Goal: Task Accomplishment & Management: Manage account settings

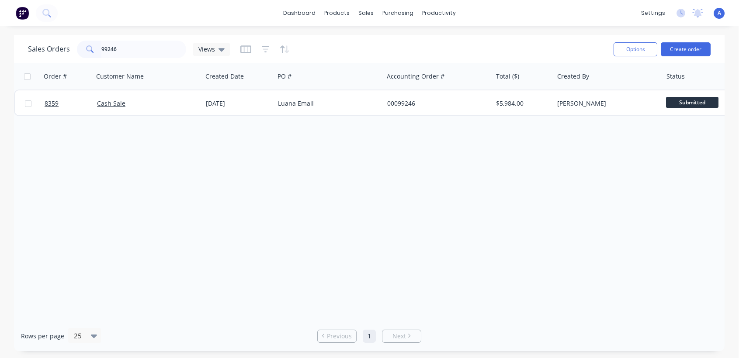
click at [79, 53] on div "99246" at bounding box center [131, 49] width 109 height 17
type input "17025"
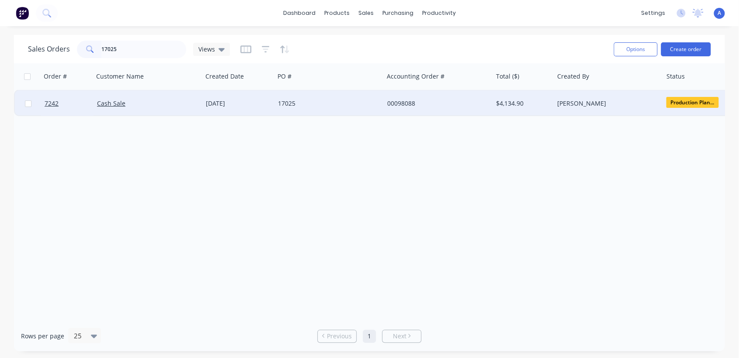
click at [323, 104] on div "17025" at bounding box center [326, 103] width 97 height 9
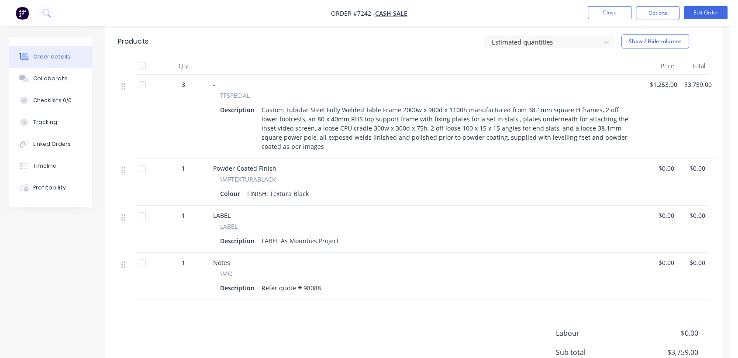
scroll to position [291, 0]
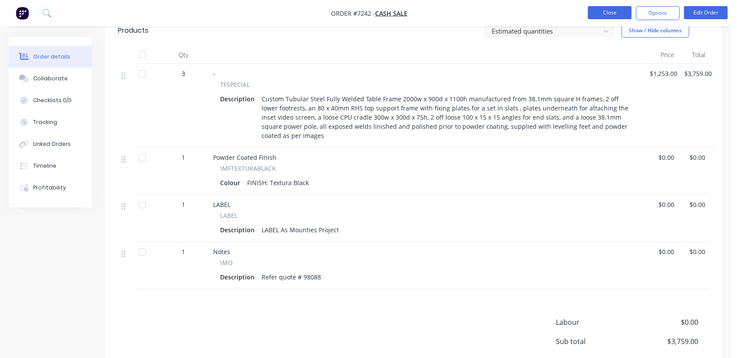
click at [599, 10] on button "Close" at bounding box center [610, 12] width 44 height 13
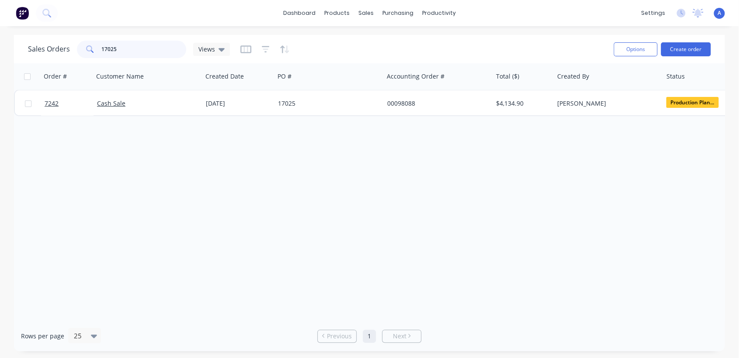
click at [122, 45] on input "17025" at bounding box center [143, 49] width 85 height 17
type input "17026"
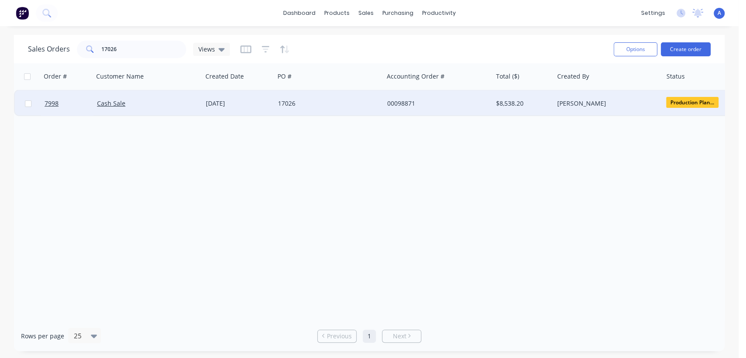
click at [314, 103] on div "17026" at bounding box center [326, 103] width 97 height 9
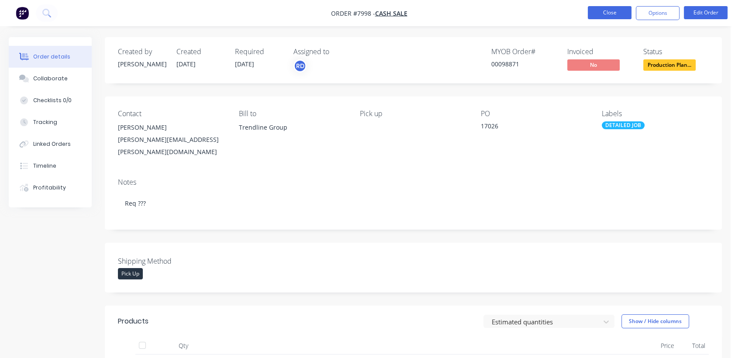
click at [619, 12] on button "Close" at bounding box center [610, 12] width 44 height 13
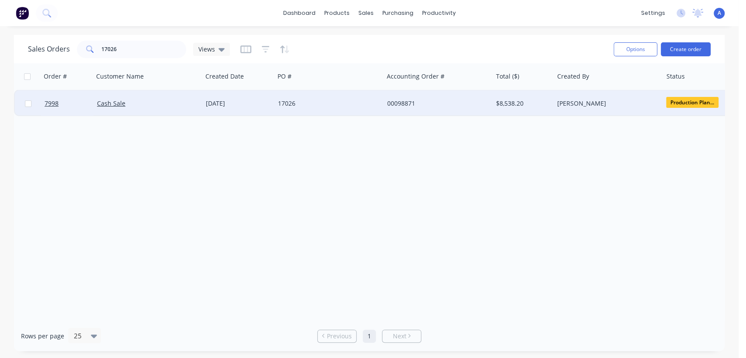
click at [705, 99] on span "Production Plan..." at bounding box center [692, 102] width 52 height 11
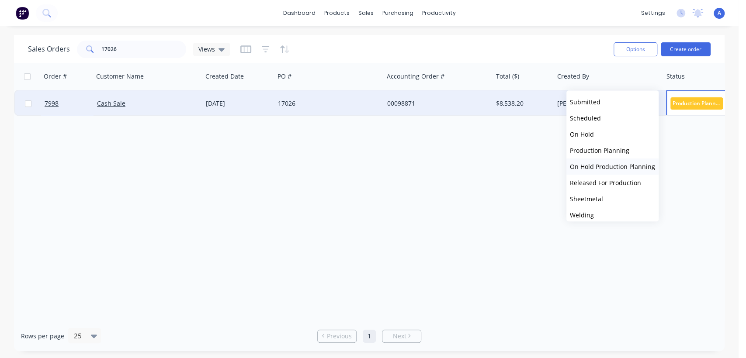
click at [616, 166] on span "On Hold Production Planning" at bounding box center [612, 167] width 85 height 8
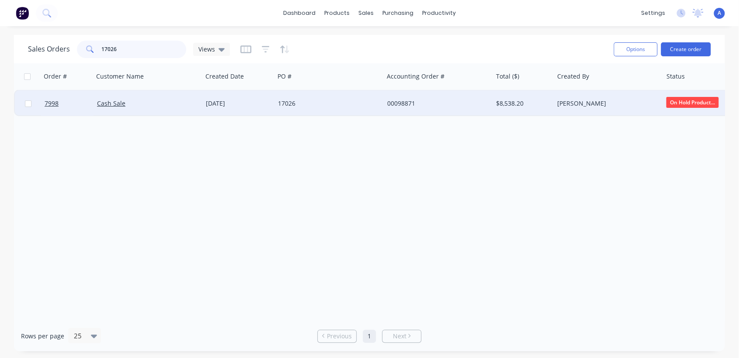
click at [131, 48] on input "17026" at bounding box center [143, 49] width 85 height 17
type input "17025"
click at [677, 103] on span "Production Plan..." at bounding box center [692, 102] width 52 height 11
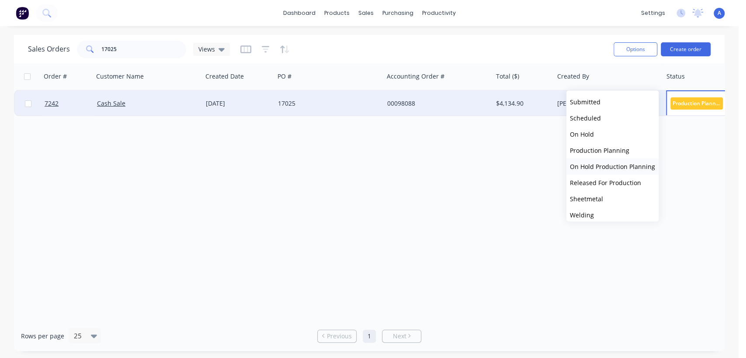
click at [606, 163] on span "On Hold Production Planning" at bounding box center [612, 167] width 85 height 8
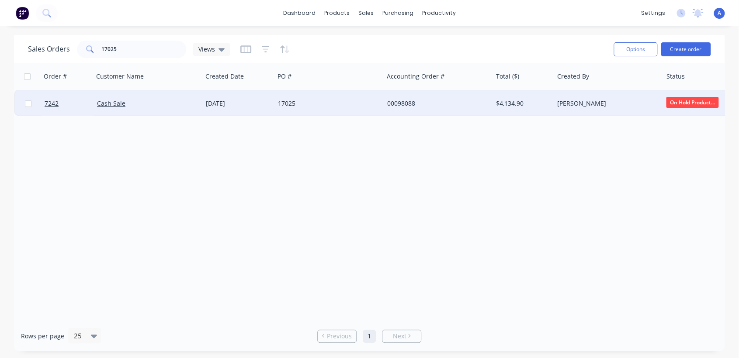
click at [276, 232] on div "Order # Customer Name Created Date PO # Accounting Order # Total ($) Created By…" at bounding box center [369, 192] width 710 height 258
click at [247, 101] on div "[DATE]" at bounding box center [238, 103] width 65 height 9
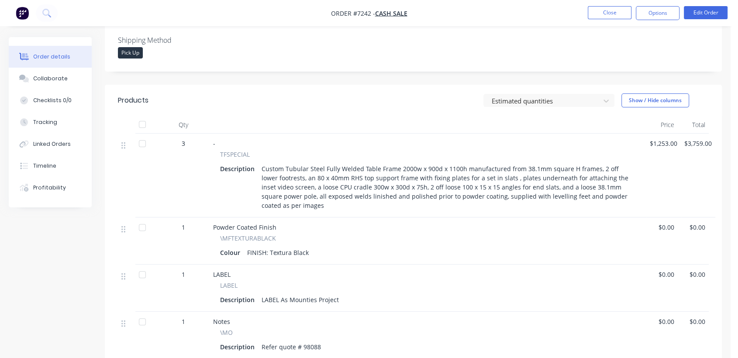
scroll to position [242, 0]
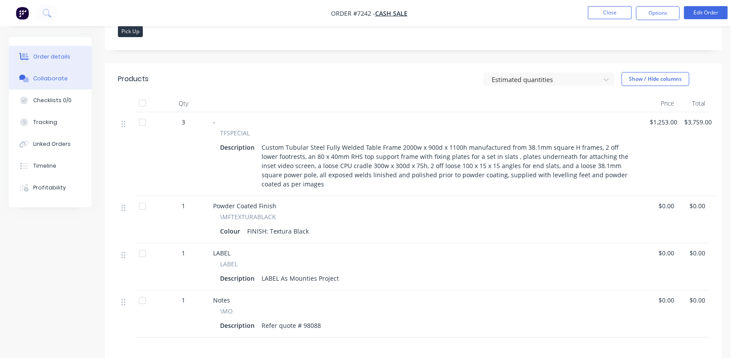
click at [46, 77] on div "Collaborate" at bounding box center [50, 79] width 35 height 8
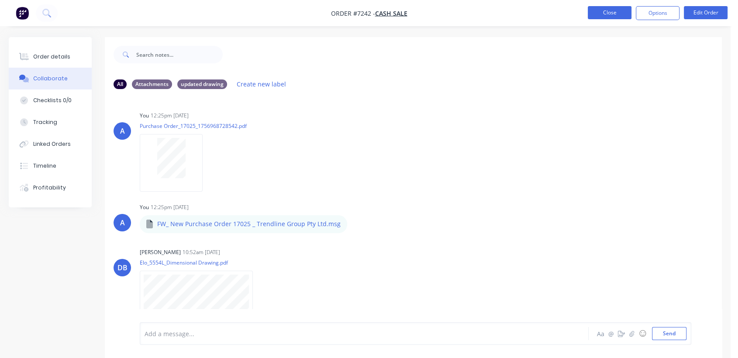
click at [599, 13] on button "Close" at bounding box center [610, 12] width 44 height 13
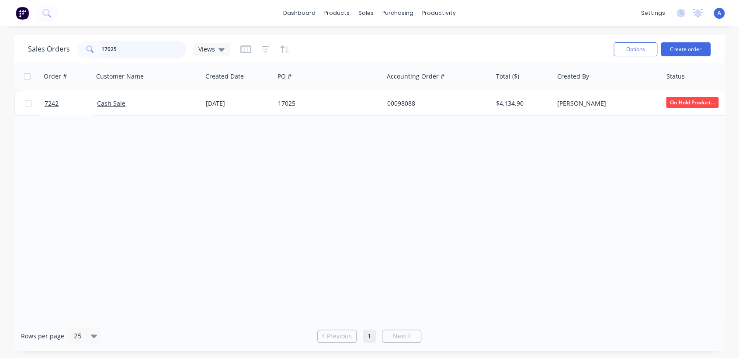
click at [134, 49] on input "17025" at bounding box center [143, 49] width 85 height 17
type input "17026"
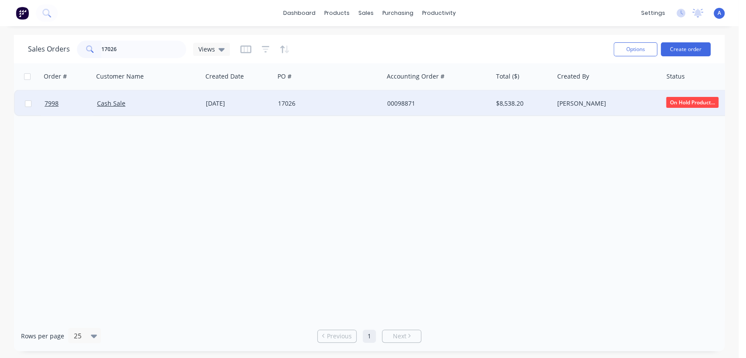
click at [227, 101] on div "[DATE]" at bounding box center [238, 103] width 65 height 9
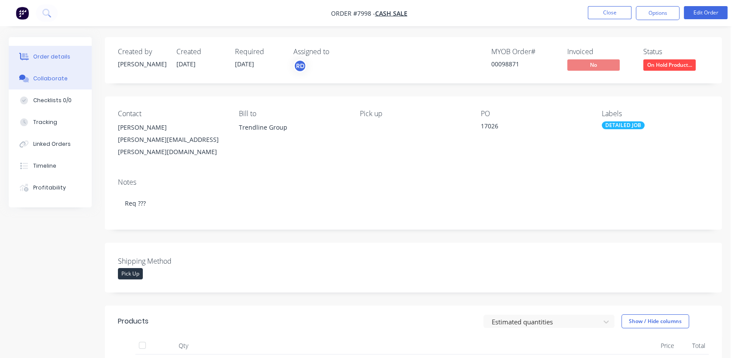
click at [59, 80] on div "Collaborate" at bounding box center [50, 79] width 35 height 8
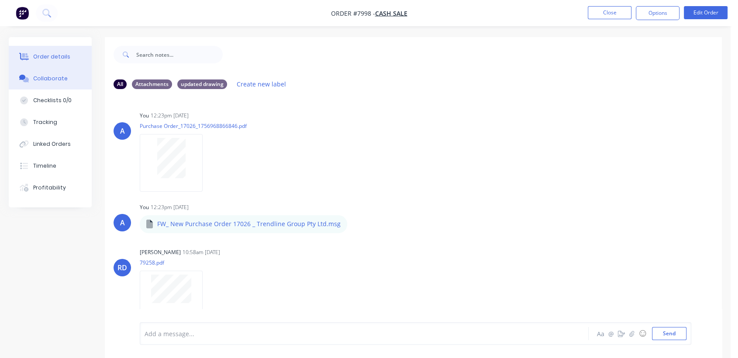
click at [62, 56] on div "Order details" at bounding box center [51, 57] width 37 height 8
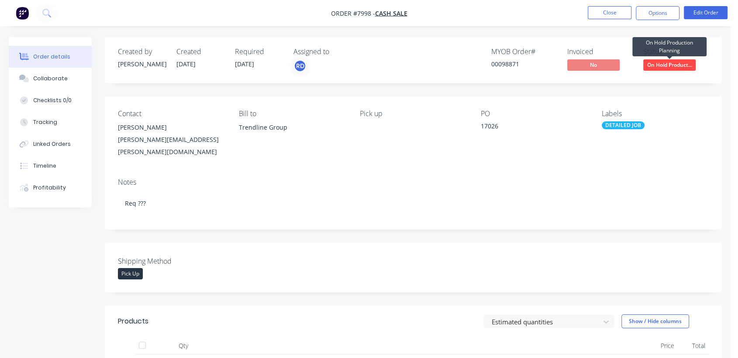
click at [654, 61] on span "On Hold Product..." at bounding box center [670, 64] width 52 height 11
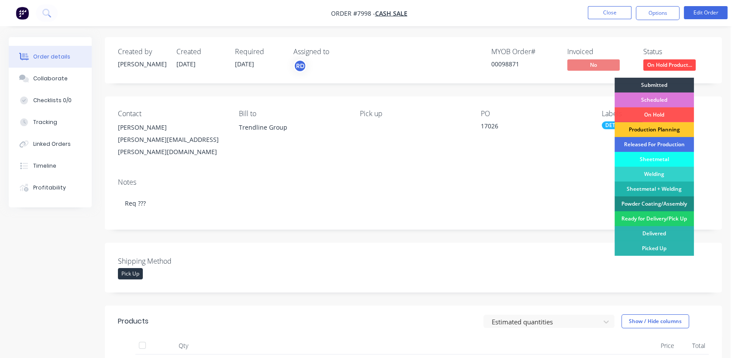
click at [646, 129] on div "Production Planning" at bounding box center [655, 129] width 80 height 15
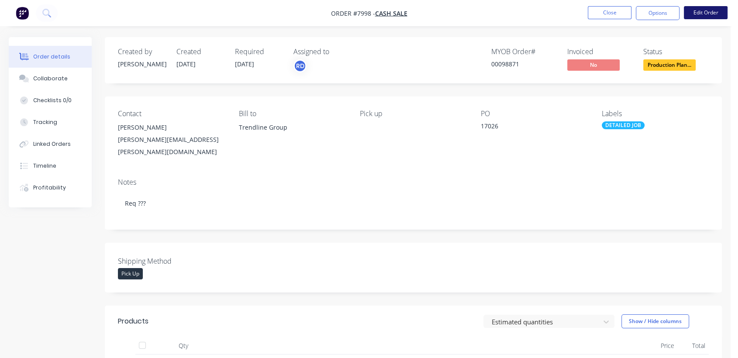
click at [706, 7] on button "Edit Order" at bounding box center [706, 12] width 44 height 13
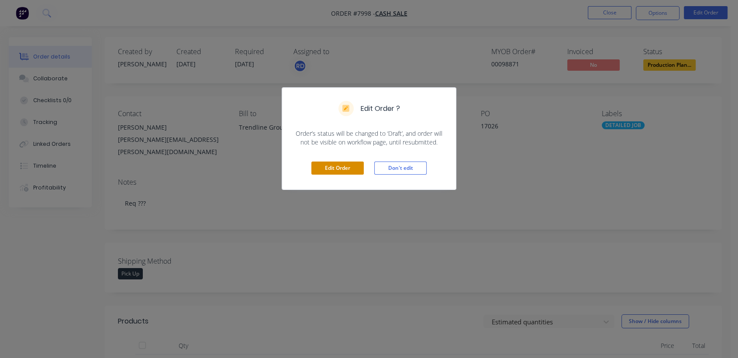
click at [337, 165] on button "Edit Order" at bounding box center [338, 168] width 52 height 13
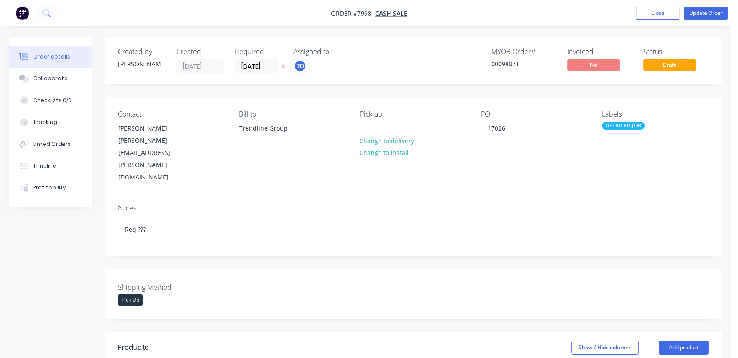
click at [520, 125] on div "PO 17026" at bounding box center [534, 147] width 107 height 74
click at [508, 134] on div "17026" at bounding box center [496, 128] width 31 height 13
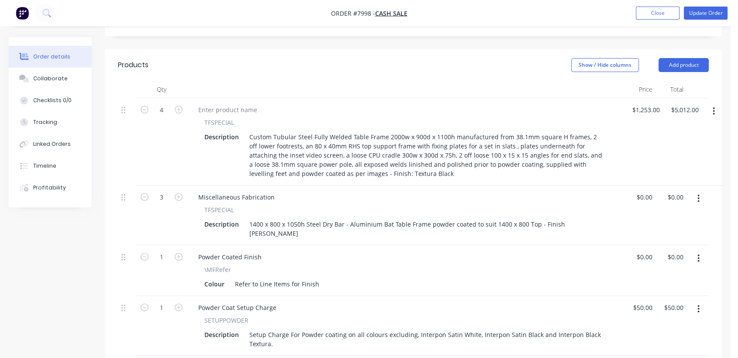
scroll to position [291, 0]
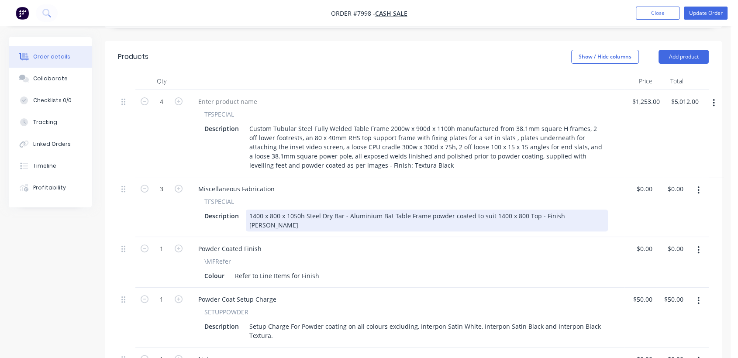
click at [587, 210] on div "1400 x 800 x 1050h Steel Dry Bar - Aluminium Bat Table Frame powder coated to s…" at bounding box center [427, 221] width 362 height 22
click at [588, 210] on div "1400 x 800 x 1050h Steel Dry Bar - Aluminium Bat Table Frame powder coated to s…" at bounding box center [427, 221] width 362 height 22
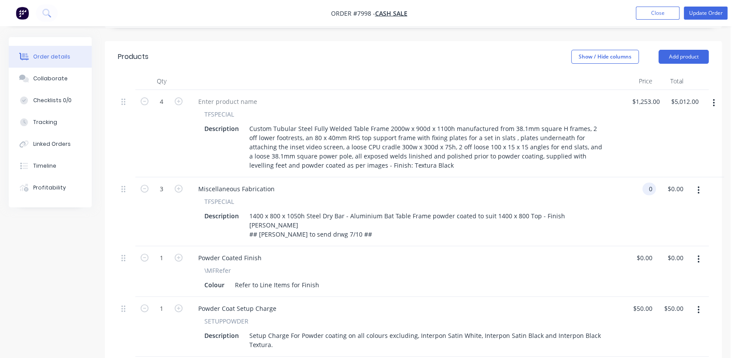
type input "$0.00"
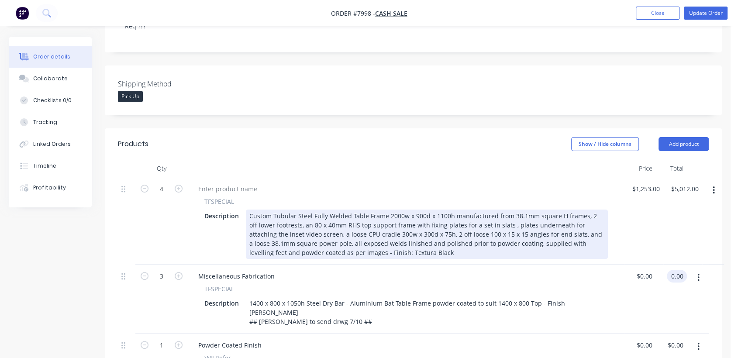
scroll to position [194, 0]
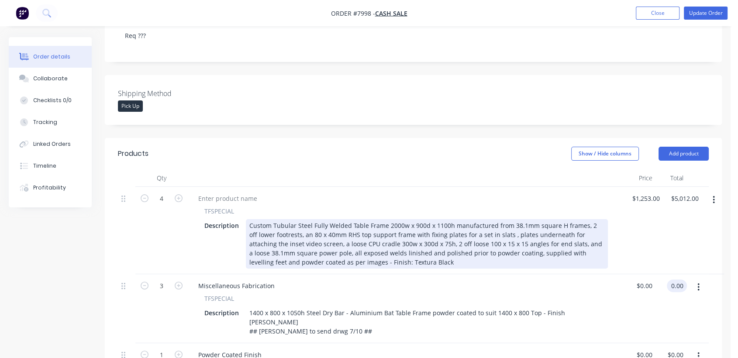
type input "$0.00"
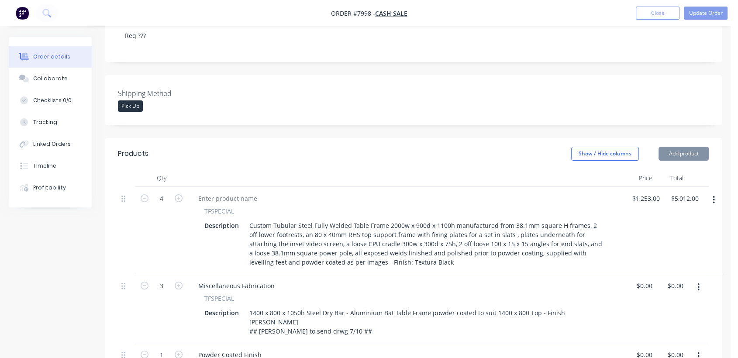
click at [441, 219] on div "Custom Tubular Steel Fully Welded Table Frame 2000w x 900d x 1100h manufactured…" at bounding box center [427, 243] width 362 height 49
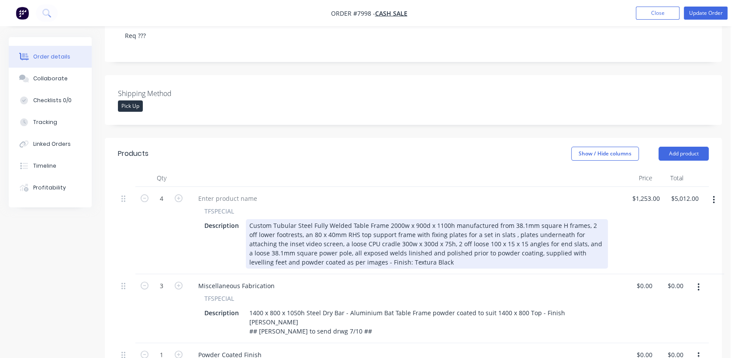
click at [445, 219] on div "Custom Tubular Steel Fully Welded Table Frame 2000w x 900d x 1100h manufactured…" at bounding box center [427, 243] width 362 height 49
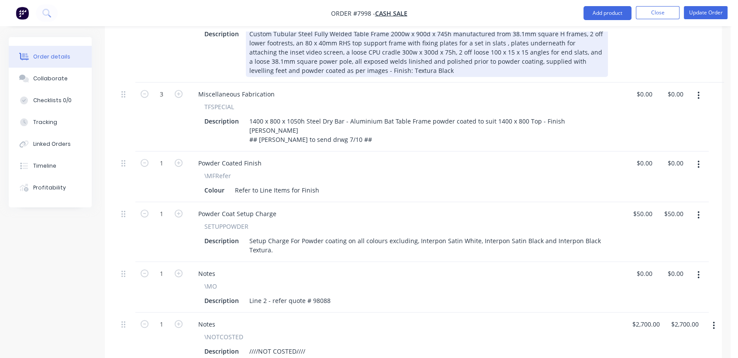
scroll to position [388, 0]
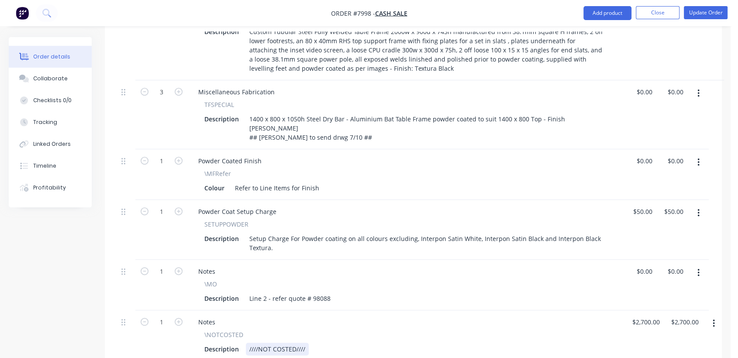
click at [307, 343] on div "Description ////NOT COSTED////" at bounding box center [404, 349] width 407 height 13
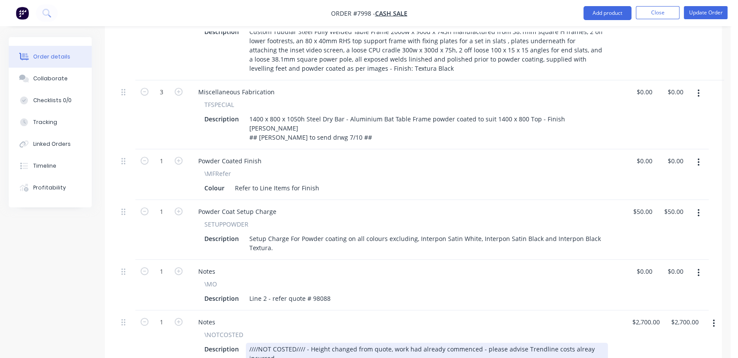
click at [580, 343] on div "////NOT COSTED//// - Height changed from quote, work had already commenced - pl…" at bounding box center [427, 354] width 362 height 22
click at [277, 343] on div "////NOT COSTED//// - Height changed from quote, work had already commenced - pl…" at bounding box center [427, 354] width 362 height 22
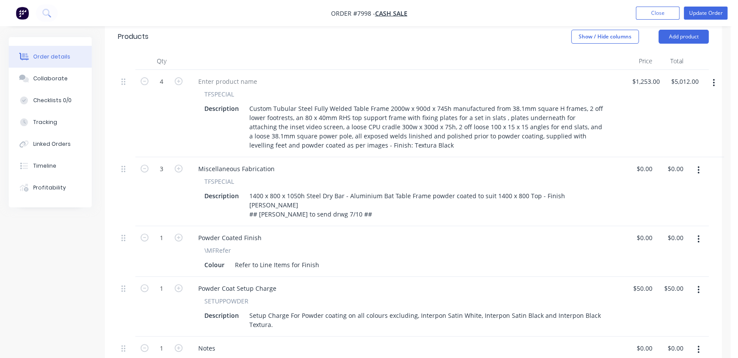
scroll to position [145, 0]
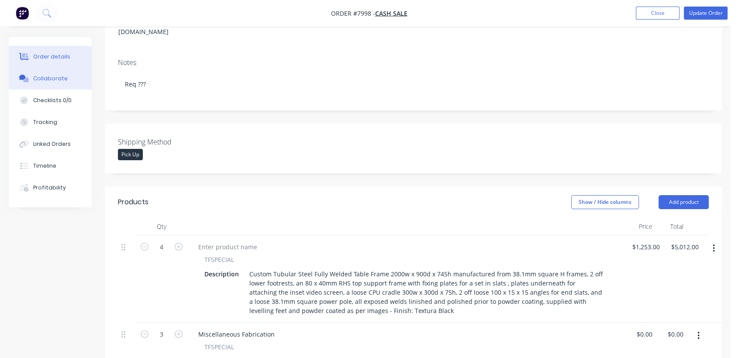
click at [48, 80] on div "Collaborate" at bounding box center [50, 79] width 35 height 8
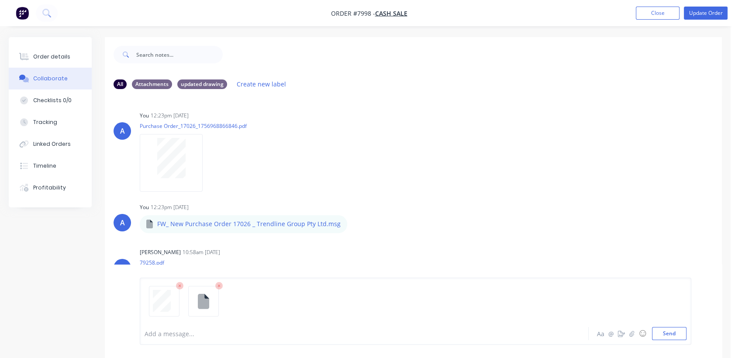
click at [176, 335] on div at bounding box center [348, 333] width 406 height 9
click at [669, 334] on button "Send" at bounding box center [669, 333] width 35 height 13
click at [50, 57] on div "Order details" at bounding box center [51, 57] width 37 height 8
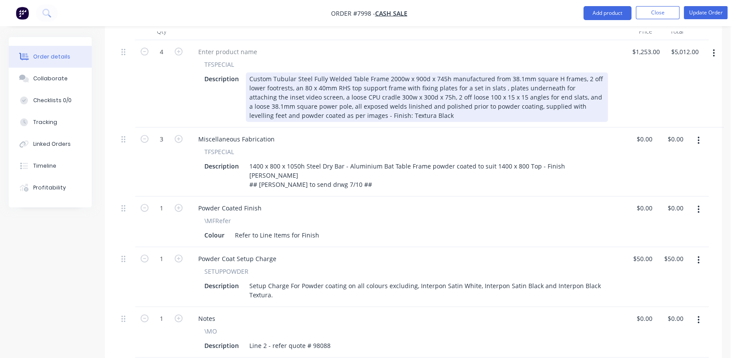
scroll to position [242, 0]
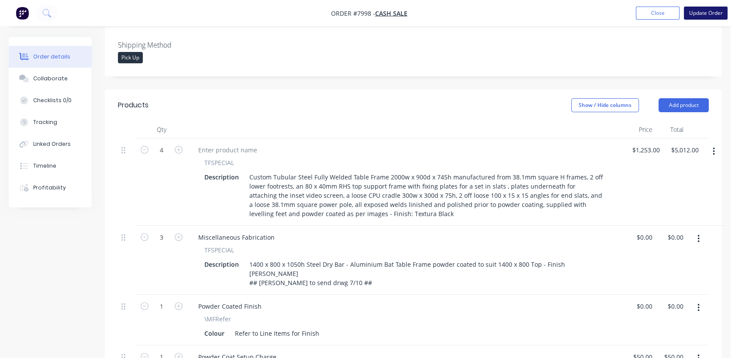
click at [703, 12] on button "Update Order" at bounding box center [706, 13] width 44 height 13
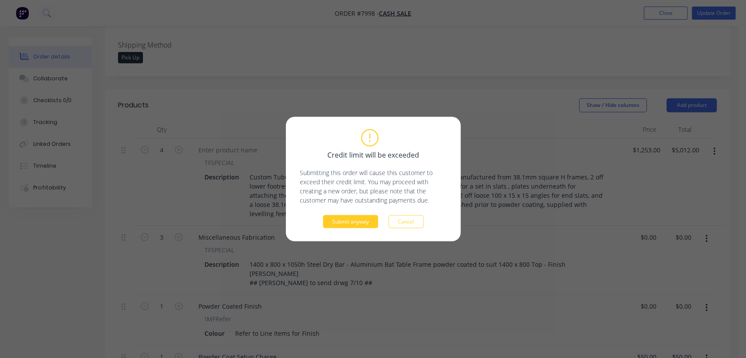
click at [346, 219] on button "Submit anyway" at bounding box center [350, 221] width 55 height 13
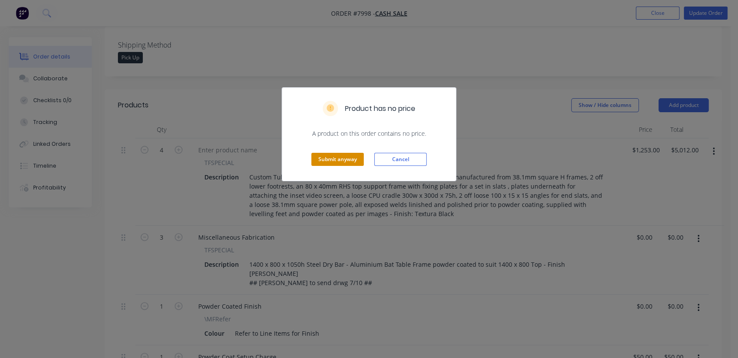
click at [348, 162] on button "Submit anyway" at bounding box center [338, 159] width 52 height 13
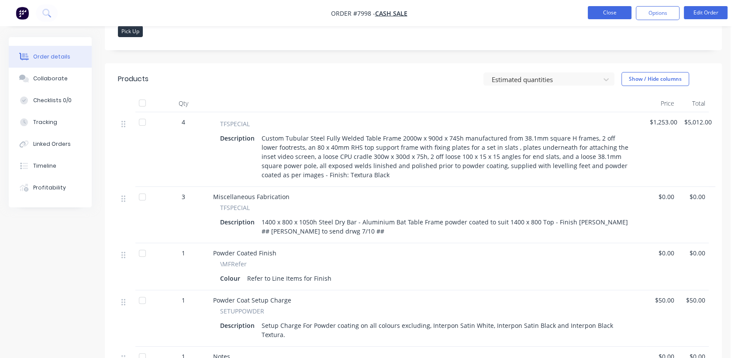
click at [612, 13] on button "Close" at bounding box center [610, 12] width 44 height 13
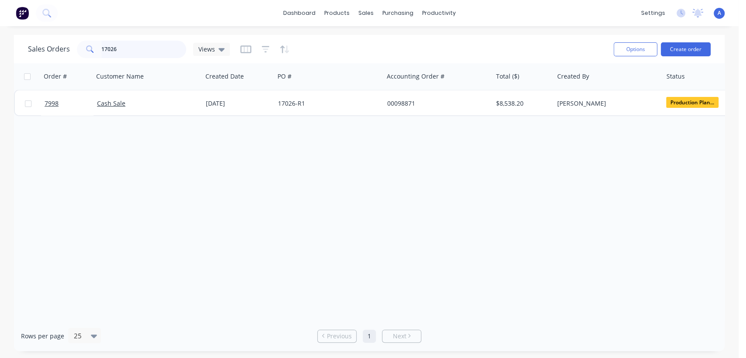
click at [125, 48] on input "17026" at bounding box center [143, 49] width 85 height 17
type input "17025"
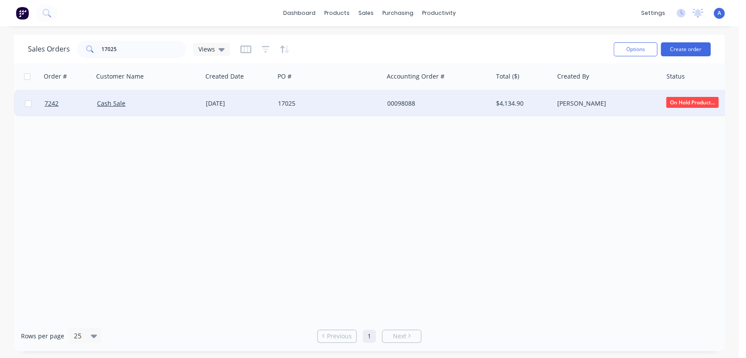
click at [315, 103] on div "17025" at bounding box center [326, 103] width 97 height 9
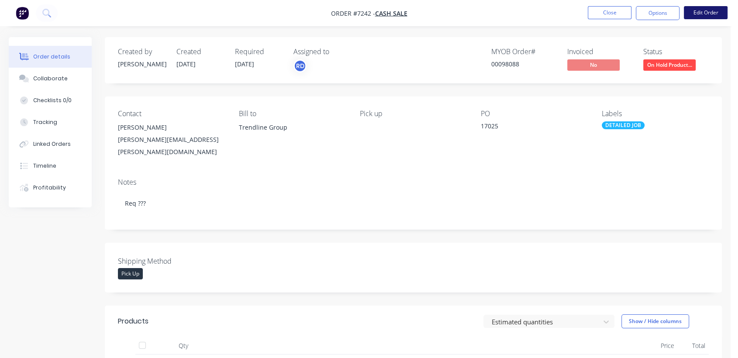
click at [710, 11] on button "Edit Order" at bounding box center [706, 12] width 44 height 13
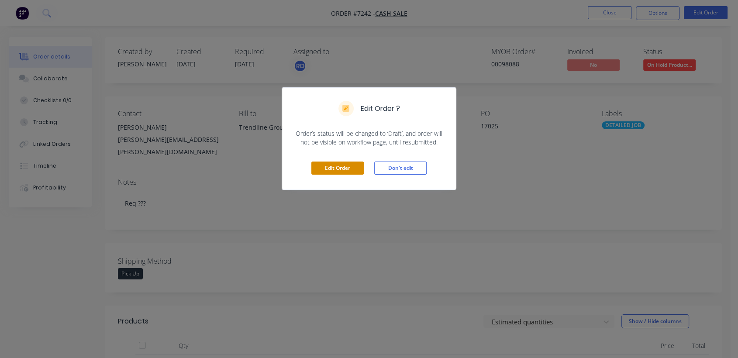
click at [353, 168] on button "Edit Order" at bounding box center [338, 168] width 52 height 13
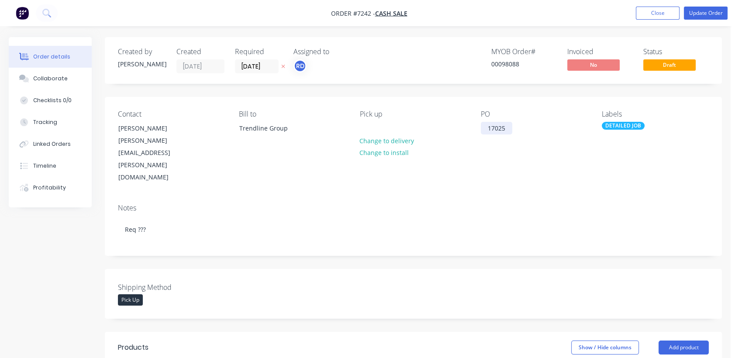
click at [508, 127] on div "17025" at bounding box center [496, 128] width 31 height 13
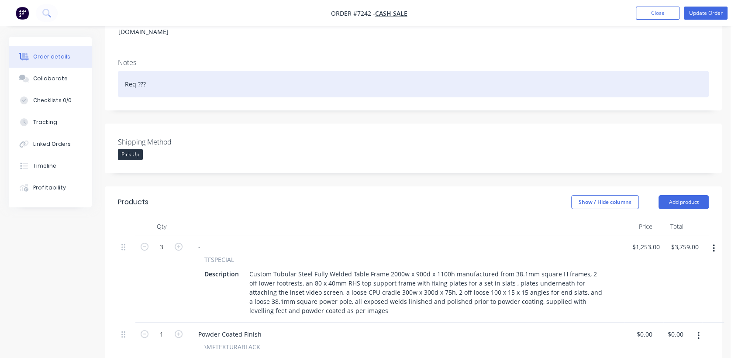
scroll to position [194, 0]
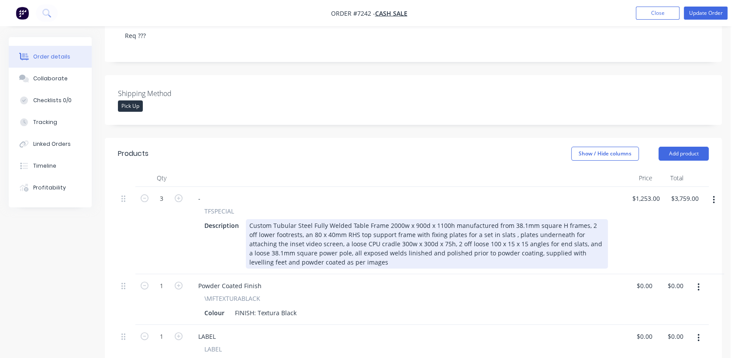
click at [391, 219] on div "Custom Tubular Steel Fully Welded Table Frame 2000w x 900d x 1100h manufactured…" at bounding box center [427, 243] width 362 height 49
drag, startPoint x: 444, startPoint y: 190, endPoint x: 432, endPoint y: 190, distance: 11.8
click at [432, 219] on div "Custom Tubular Steel Fully Welded Table Frame 2400w x 900d x 1100h manufactured…" at bounding box center [427, 243] width 362 height 49
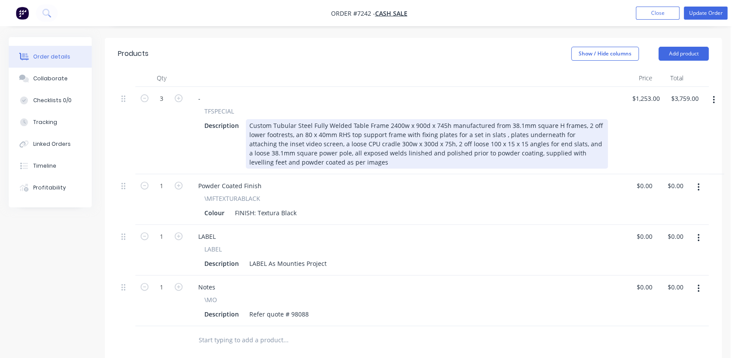
scroll to position [339, 0]
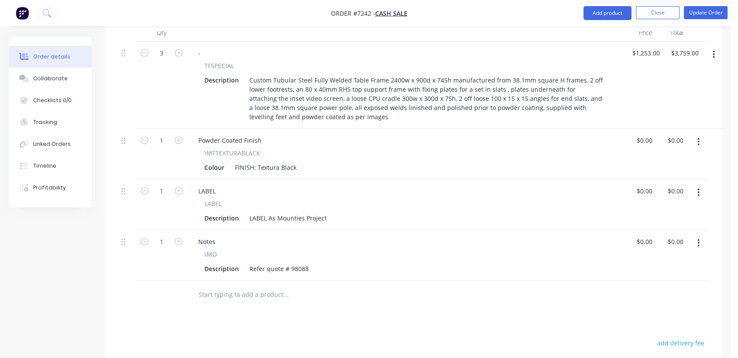
click at [228, 286] on input "text" at bounding box center [285, 294] width 175 height 17
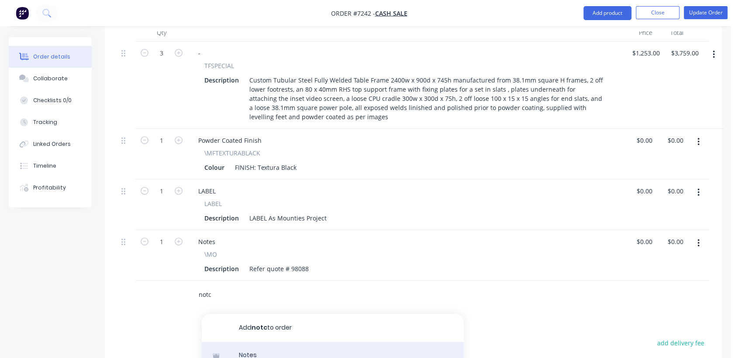
type input "notc"
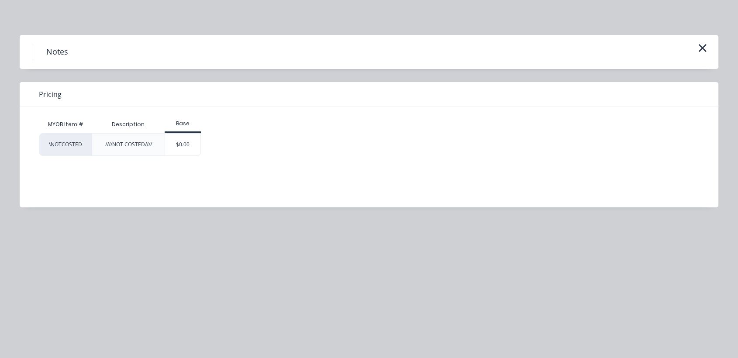
click at [184, 148] on div "$0.00" at bounding box center [182, 145] width 35 height 22
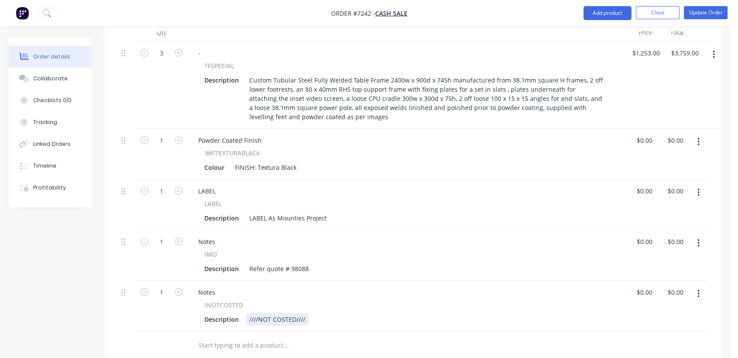
click at [306, 313] on div "////NOT COSTED////" at bounding box center [277, 319] width 63 height 13
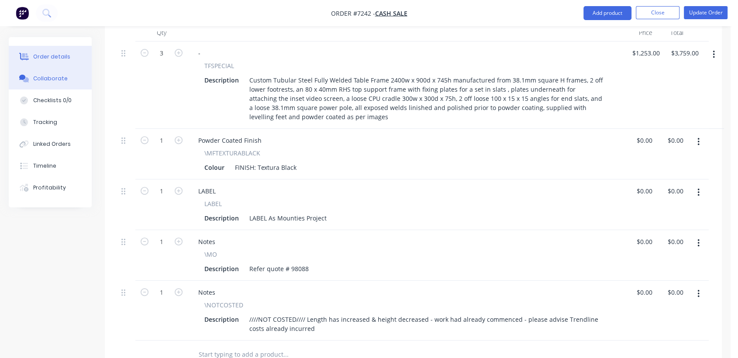
click at [62, 73] on button "Collaborate" at bounding box center [50, 79] width 83 height 22
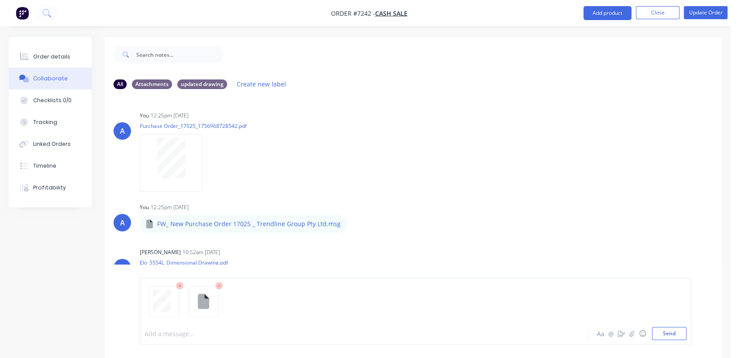
click at [172, 333] on div at bounding box center [348, 333] width 406 height 9
click at [675, 333] on button "Send" at bounding box center [669, 333] width 35 height 13
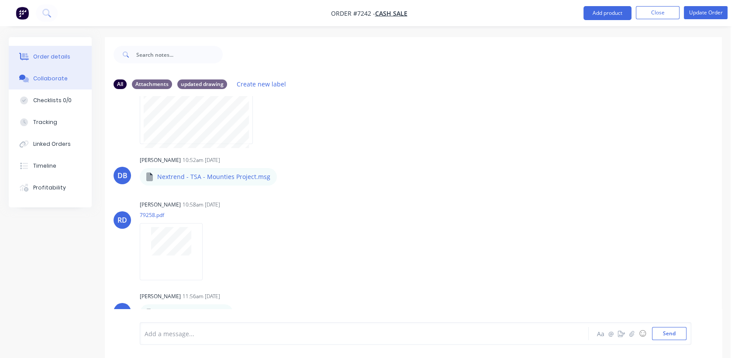
click at [66, 53] on div "Order details" at bounding box center [51, 57] width 37 height 8
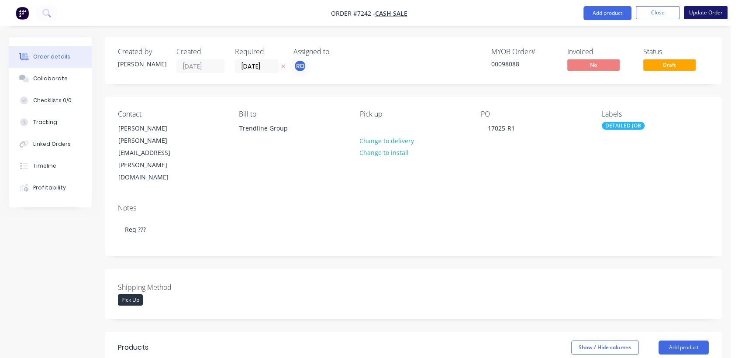
click at [699, 14] on button "Update Order" at bounding box center [706, 12] width 44 height 13
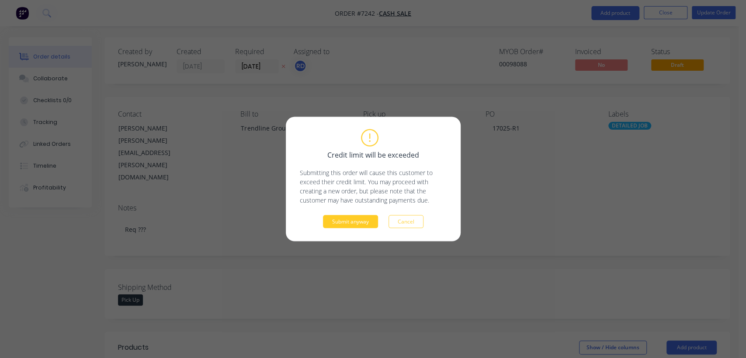
click at [351, 222] on button "Submit anyway" at bounding box center [350, 221] width 55 height 13
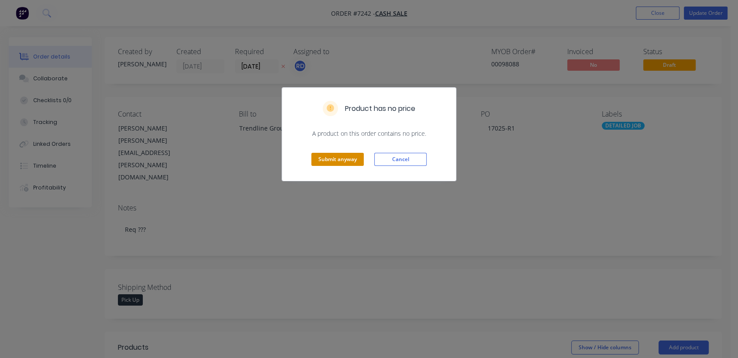
click at [348, 160] on button "Submit anyway" at bounding box center [338, 159] width 52 height 13
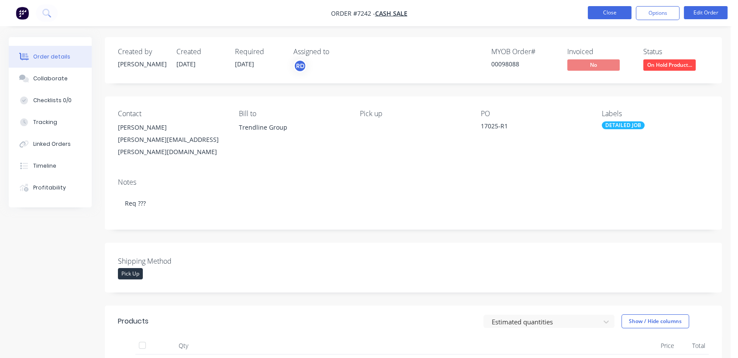
click at [621, 10] on button "Close" at bounding box center [610, 12] width 44 height 13
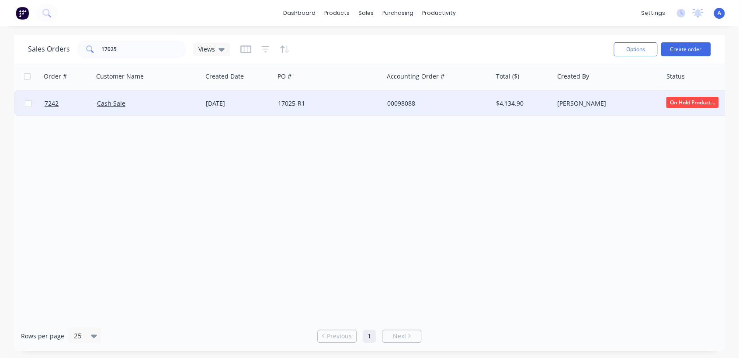
click at [687, 102] on span "On Hold Product..." at bounding box center [692, 102] width 52 height 11
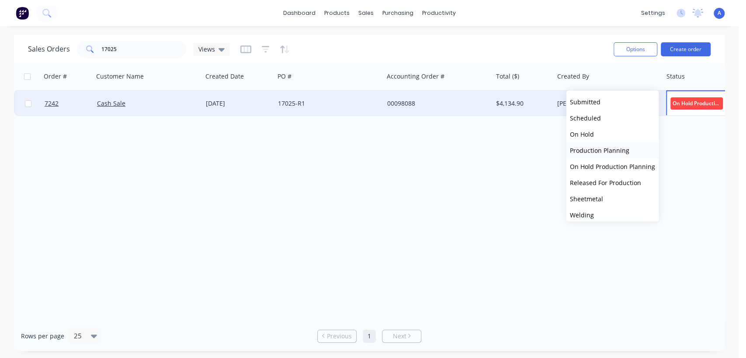
click at [592, 148] on span "Production Planning" at bounding box center [599, 150] width 59 height 8
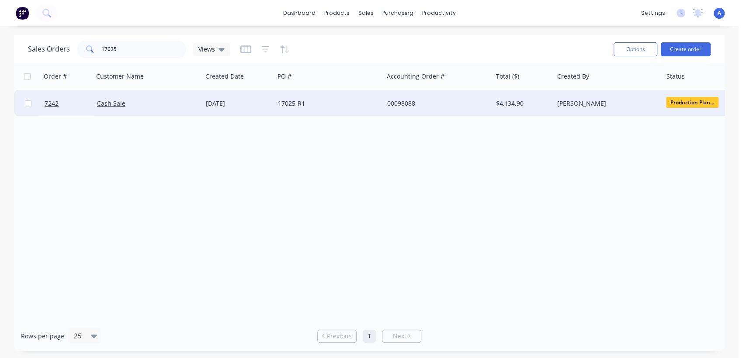
click at [308, 100] on div "17025-R1" at bounding box center [326, 103] width 97 height 9
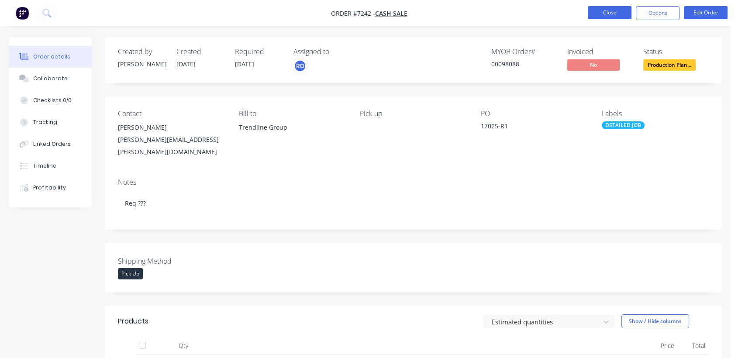
click at [616, 14] on button "Close" at bounding box center [610, 12] width 44 height 13
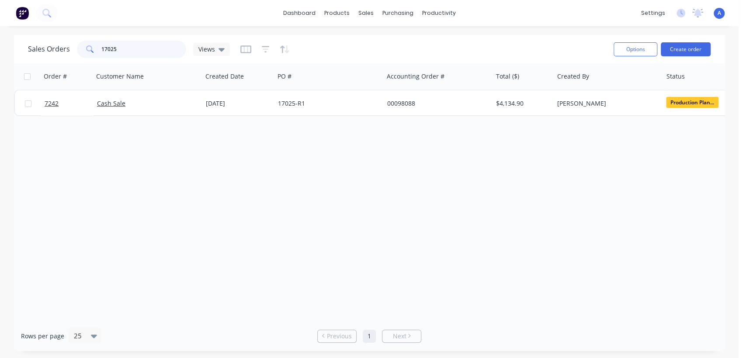
drag, startPoint x: 124, startPoint y: 48, endPoint x: 63, endPoint y: 46, distance: 61.2
click at [65, 45] on div "Sales Orders 17025 Views" at bounding box center [129, 49] width 202 height 17
type input "18806-04"
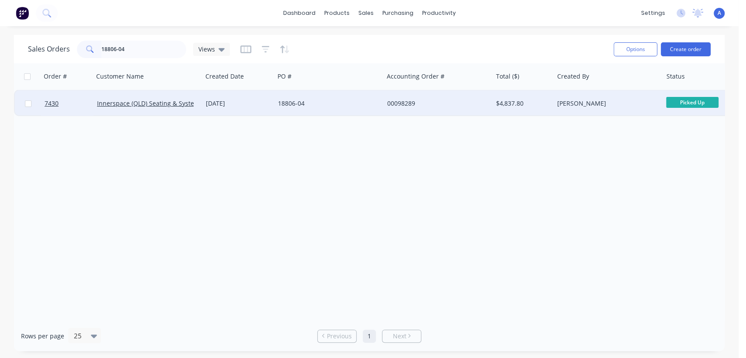
click at [333, 100] on div "18806-04" at bounding box center [326, 103] width 97 height 9
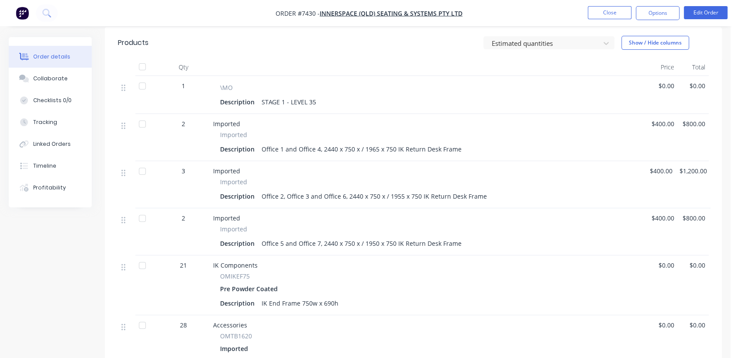
scroll to position [208, 0]
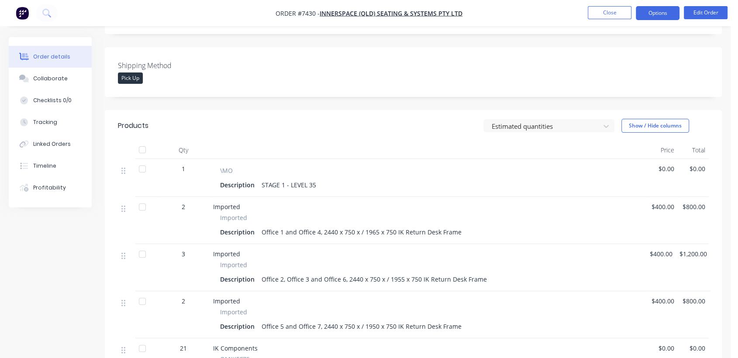
click at [658, 11] on button "Options" at bounding box center [658, 13] width 44 height 14
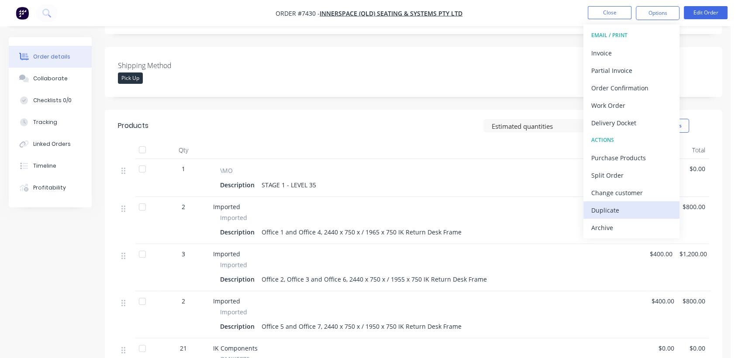
click at [607, 208] on div "Duplicate" at bounding box center [632, 210] width 80 height 13
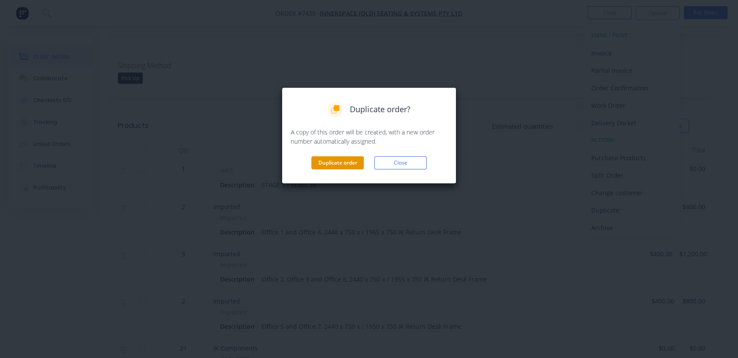
click at [334, 159] on button "Duplicate order" at bounding box center [338, 162] width 52 height 13
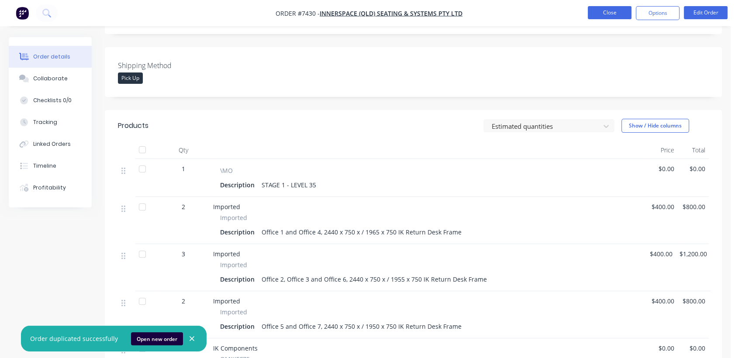
click at [614, 9] on button "Close" at bounding box center [610, 12] width 44 height 13
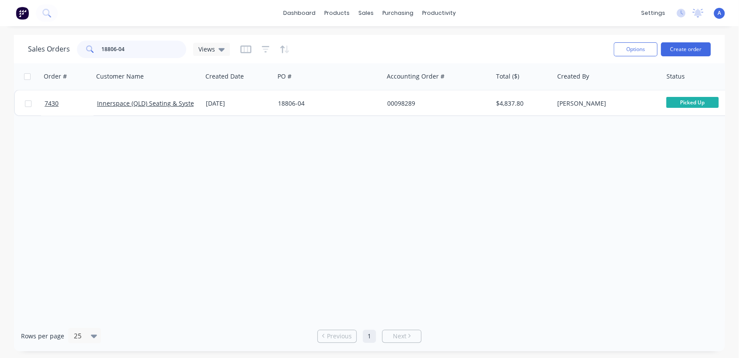
drag, startPoint x: 125, startPoint y: 49, endPoint x: 80, endPoint y: 42, distance: 46.5
click at [80, 42] on div "18806-04" at bounding box center [131, 49] width 109 height 17
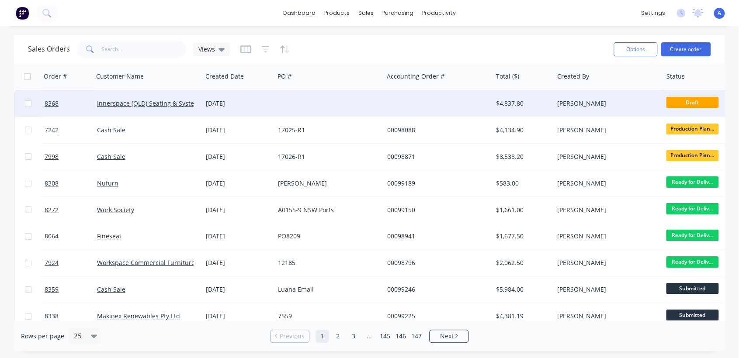
click at [380, 99] on div at bounding box center [328, 103] width 109 height 26
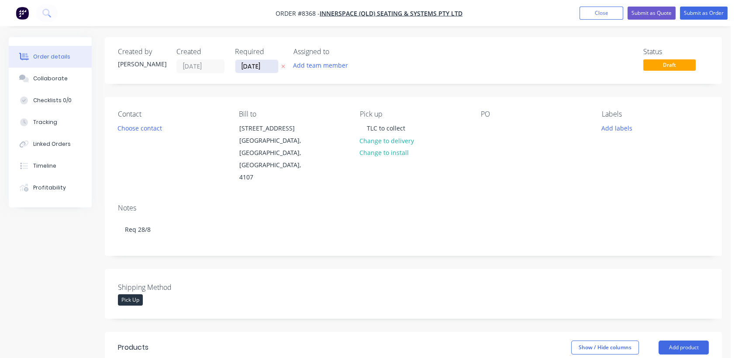
click at [271, 64] on input "[DATE]" at bounding box center [256, 66] width 43 height 13
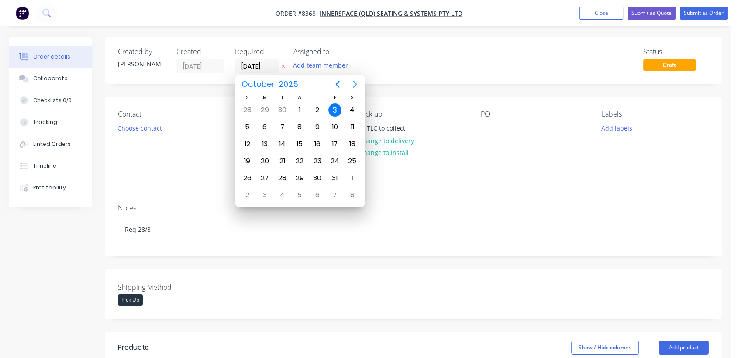
click at [353, 85] on icon "Next page" at bounding box center [355, 84] width 10 height 10
click at [296, 175] on div "31" at bounding box center [299, 178] width 13 height 13
type input "[DATE]"
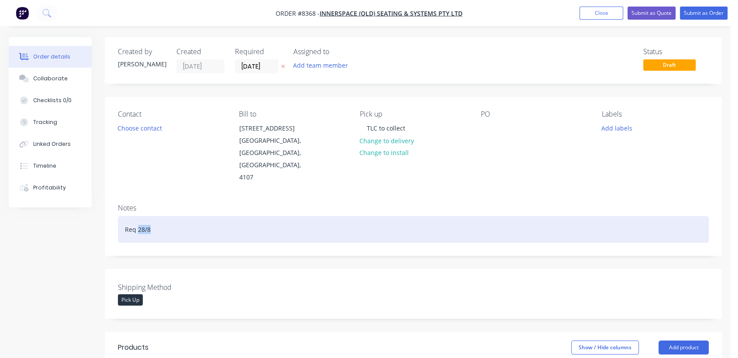
drag, startPoint x: 156, startPoint y: 207, endPoint x: 139, endPoint y: 204, distance: 17.7
click at [139, 216] on div "Req 28/8" at bounding box center [413, 229] width 591 height 27
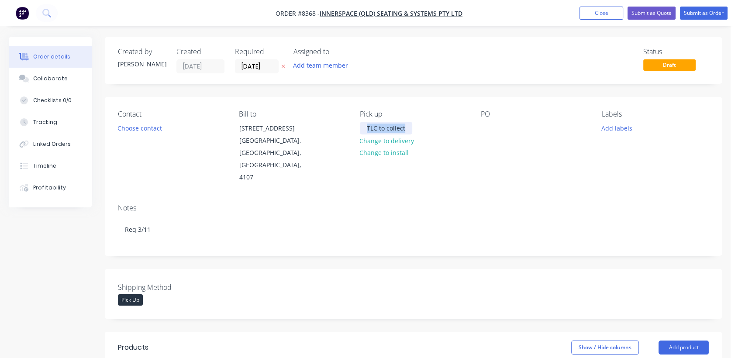
drag, startPoint x: 408, startPoint y: 127, endPoint x: 360, endPoint y: 132, distance: 48.3
click at [360, 132] on div "TLC to collect" at bounding box center [386, 128] width 52 height 13
click at [383, 139] on button "Change to delivery" at bounding box center [387, 141] width 64 height 12
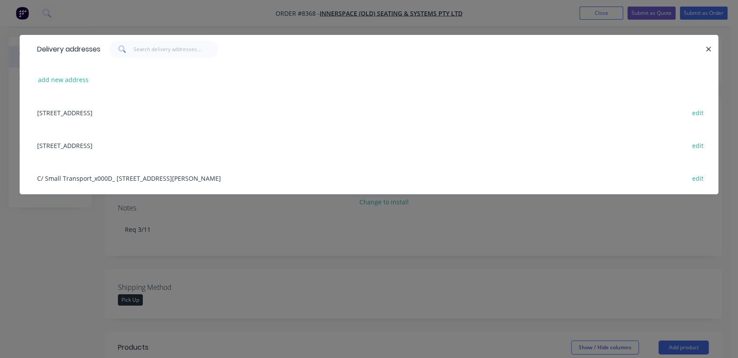
click at [97, 143] on div "[STREET_ADDRESS] edit" at bounding box center [369, 145] width 673 height 33
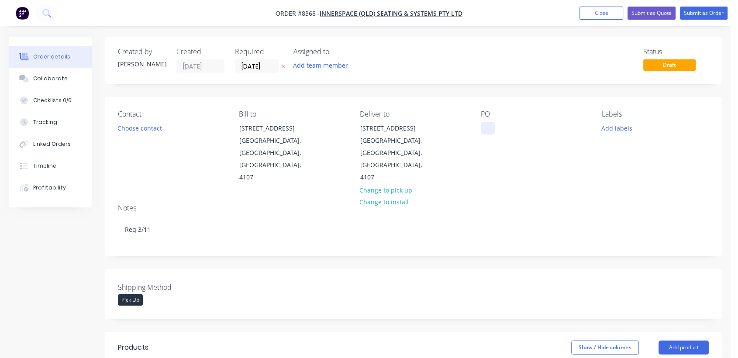
click at [485, 124] on div at bounding box center [488, 128] width 14 height 13
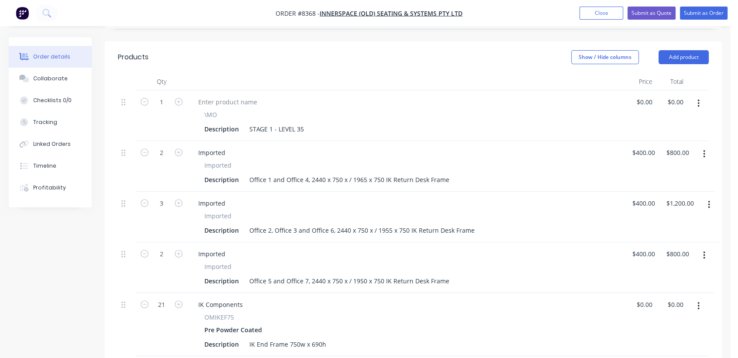
scroll to position [291, 0]
click at [306, 122] on div "Description STAGE 1 - LEVEL 35" at bounding box center [404, 128] width 407 height 13
click at [703, 146] on button "button" at bounding box center [704, 154] width 21 height 16
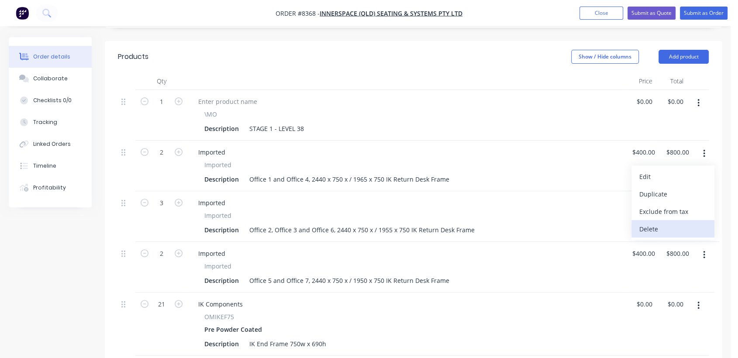
click at [660, 223] on div "Delete" at bounding box center [673, 229] width 67 height 13
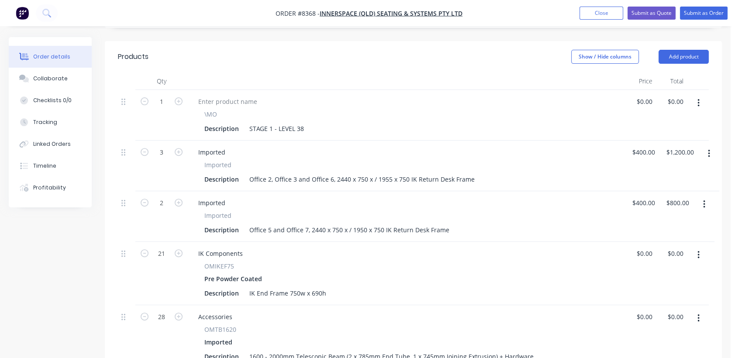
click at [707, 146] on button "button" at bounding box center [709, 154] width 21 height 16
click at [667, 223] on div "Delete" at bounding box center [677, 229] width 67 height 13
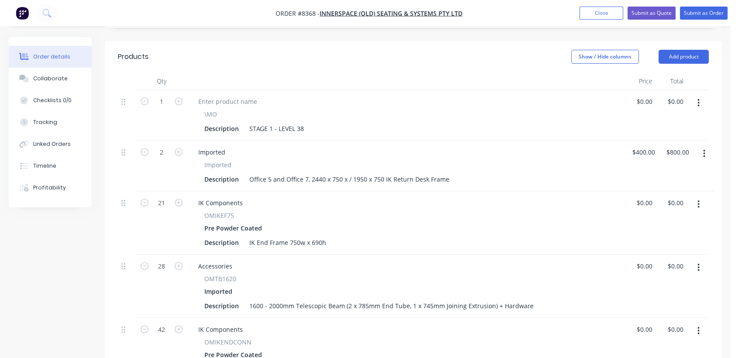
click at [704, 150] on icon "button" at bounding box center [704, 154] width 2 height 8
click at [666, 223] on div "Delete" at bounding box center [673, 229] width 67 height 13
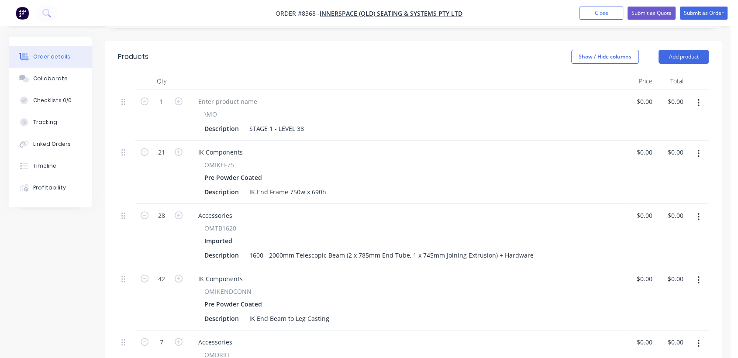
click at [699, 149] on icon "button" at bounding box center [699, 154] width 2 height 10
click at [651, 223] on div "Delete" at bounding box center [667, 229] width 67 height 13
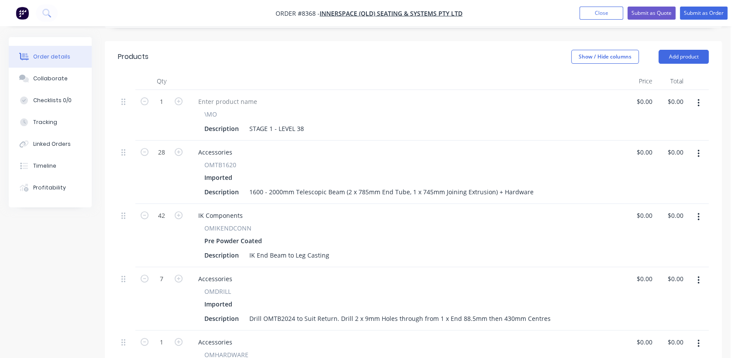
click at [697, 146] on button "button" at bounding box center [699, 154] width 21 height 16
click at [649, 223] on div "Delete" at bounding box center [667, 229] width 67 height 13
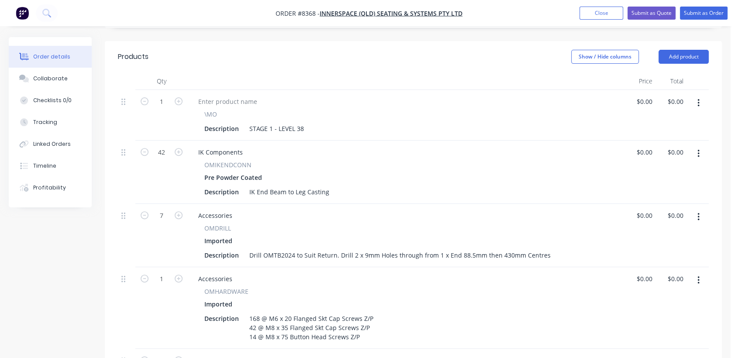
click at [695, 146] on button "button" at bounding box center [699, 154] width 21 height 16
click at [650, 223] on div "Delete" at bounding box center [667, 229] width 67 height 13
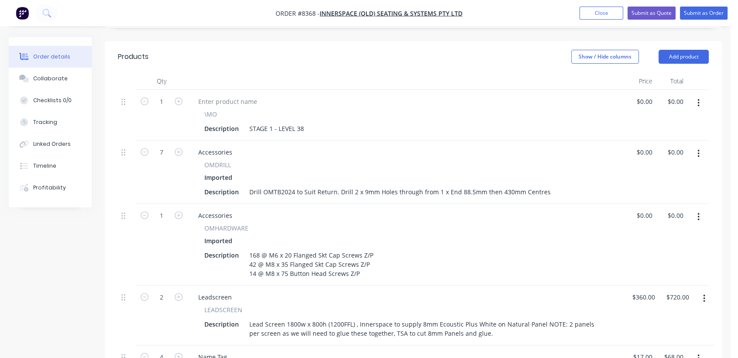
click at [692, 146] on button "button" at bounding box center [699, 154] width 21 height 16
click at [647, 223] on div "Delete" at bounding box center [667, 229] width 67 height 13
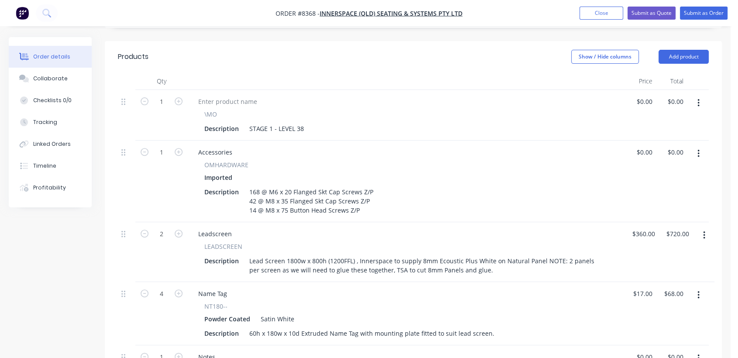
click at [698, 146] on button "button" at bounding box center [699, 154] width 21 height 16
click at [653, 223] on div "Delete" at bounding box center [667, 229] width 67 height 13
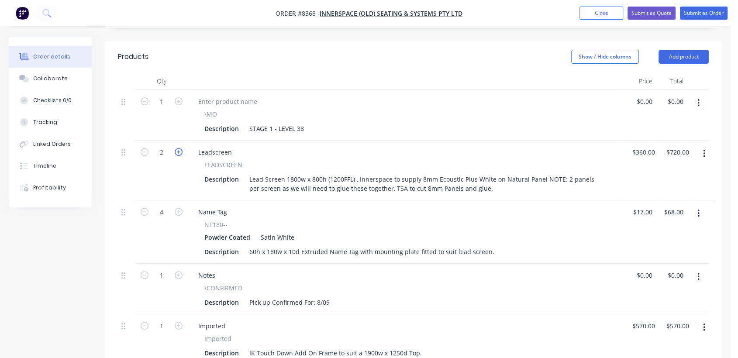
click at [178, 148] on icon "button" at bounding box center [179, 152] width 8 height 8
type input "3"
type input "$1,080.00"
click at [177, 208] on icon "button" at bounding box center [179, 212] width 8 height 8
type input "5"
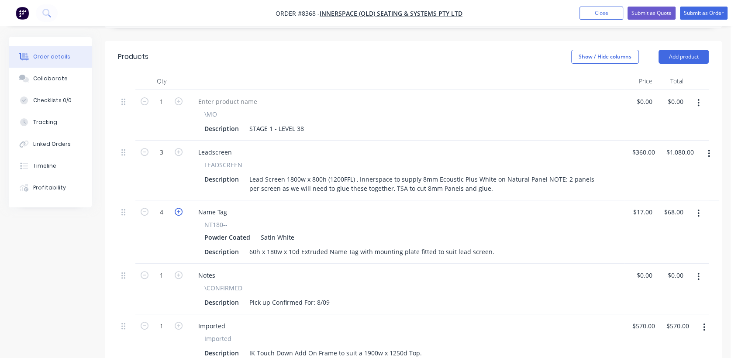
type input "$85.00"
click at [177, 208] on icon "button" at bounding box center [179, 212] width 8 height 8
type input "6"
type input "$102.00"
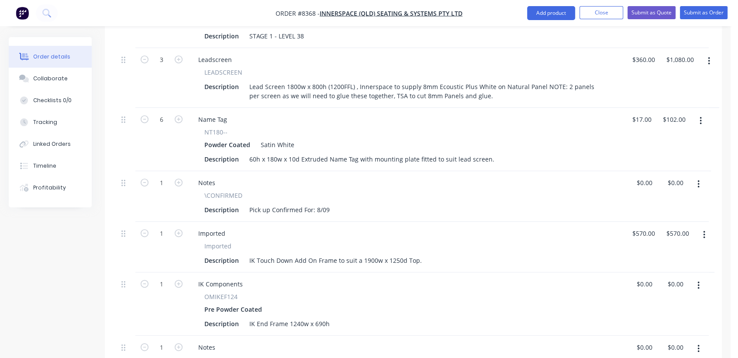
scroll to position [388, 0]
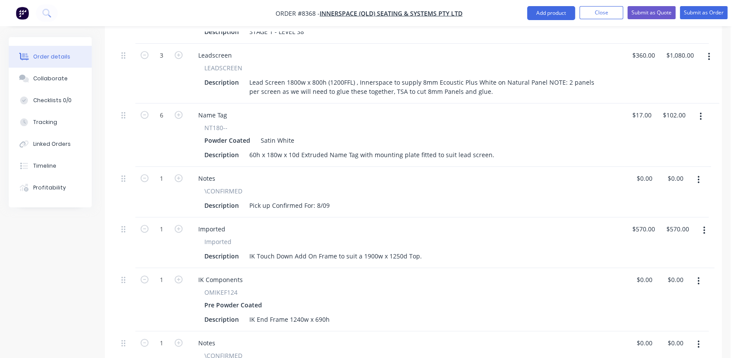
click at [698, 175] on icon "button" at bounding box center [699, 180] width 2 height 10
click at [651, 249] on div "Delete" at bounding box center [667, 255] width 67 height 13
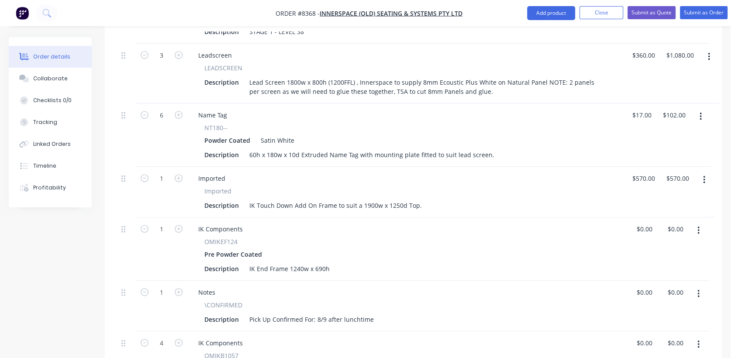
click at [703, 176] on icon "button" at bounding box center [704, 180] width 2 height 8
click at [651, 249] on div "Delete" at bounding box center [673, 255] width 67 height 13
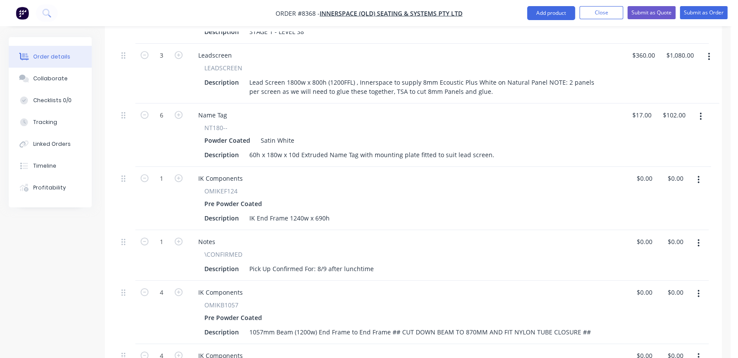
click at [696, 172] on button "button" at bounding box center [699, 180] width 21 height 16
click at [657, 249] on div "Delete" at bounding box center [667, 255] width 67 height 13
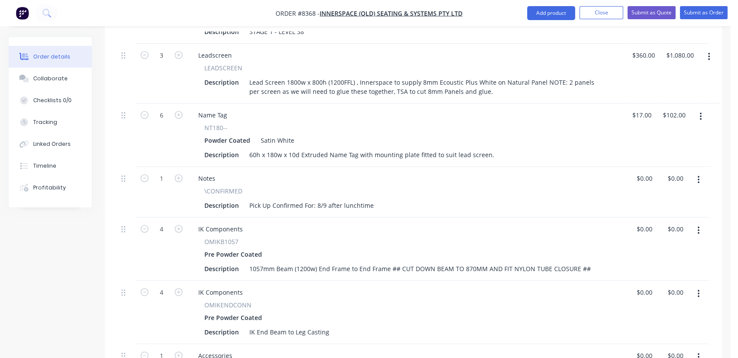
click at [699, 175] on icon "button" at bounding box center [699, 180] width 2 height 10
click at [659, 249] on div "Delete" at bounding box center [667, 255] width 67 height 13
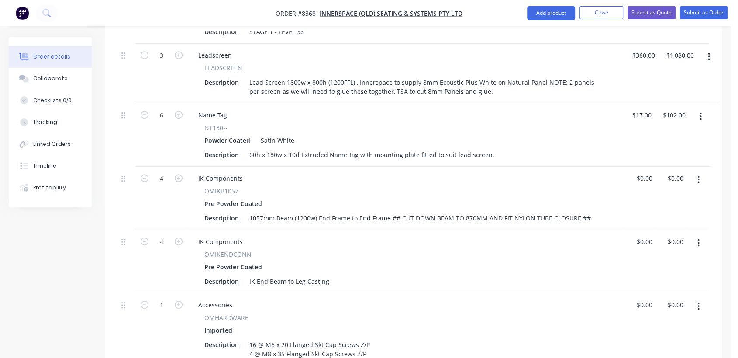
click at [698, 175] on icon "button" at bounding box center [699, 180] width 2 height 10
click at [666, 249] on div "Delete" at bounding box center [667, 255] width 67 height 13
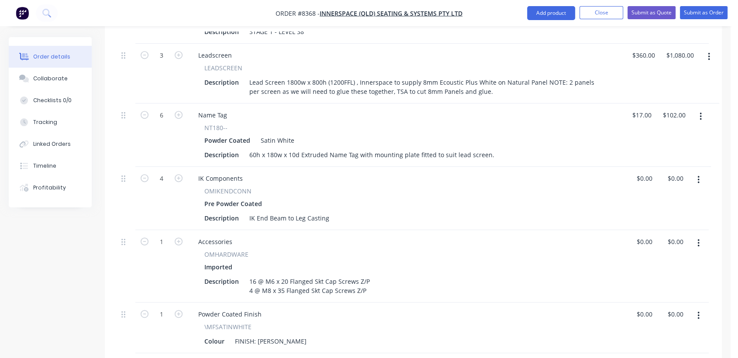
click at [699, 176] on icon "button" at bounding box center [699, 180] width 2 height 8
click at [654, 249] on div "Delete" at bounding box center [667, 255] width 67 height 13
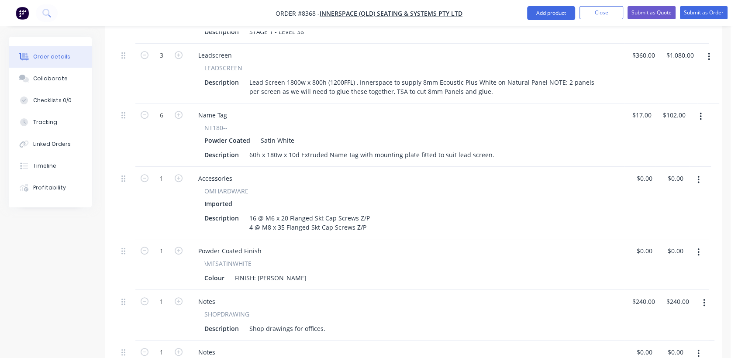
click at [696, 172] on button "button" at bounding box center [699, 180] width 21 height 16
click at [653, 246] on button "Delete" at bounding box center [667, 254] width 83 height 17
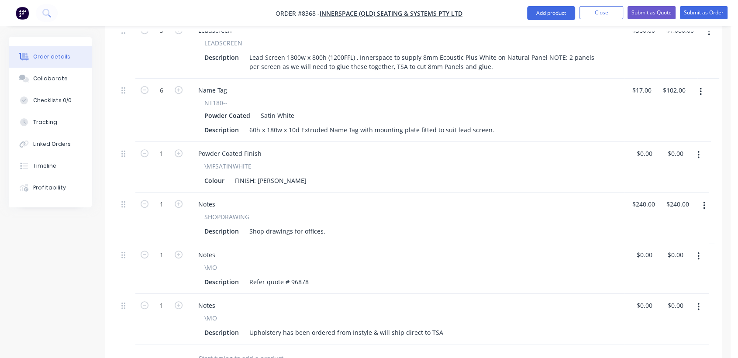
scroll to position [437, 0]
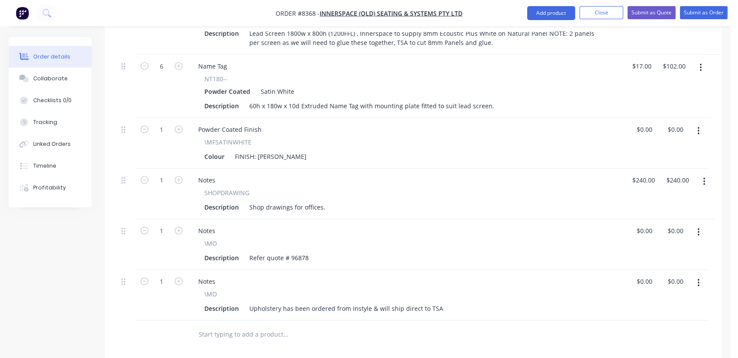
click at [703, 177] on icon "button" at bounding box center [704, 182] width 2 height 10
click at [660, 251] on div "Delete" at bounding box center [673, 257] width 67 height 13
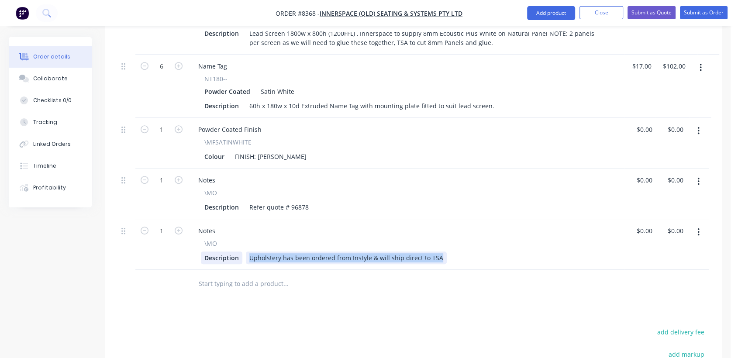
drag, startPoint x: 437, startPoint y: 232, endPoint x: 232, endPoint y: 232, distance: 204.5
click at [232, 252] on div "Description Upholstery has been ordered from Instyle & will ship direct to TSA" at bounding box center [404, 258] width 407 height 13
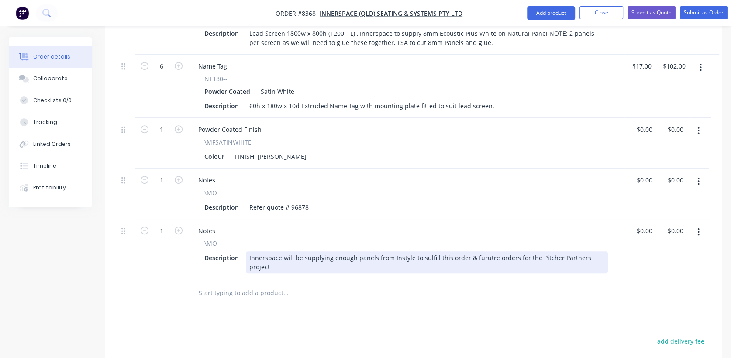
click at [421, 252] on div "Innerspace will be supplying enough panels from Instyle to sulfill this order &…" at bounding box center [427, 263] width 362 height 22
click at [476, 252] on div "Innerspace will be supplying enough panels from Instyle to fulfill this order &…" at bounding box center [427, 263] width 362 height 22
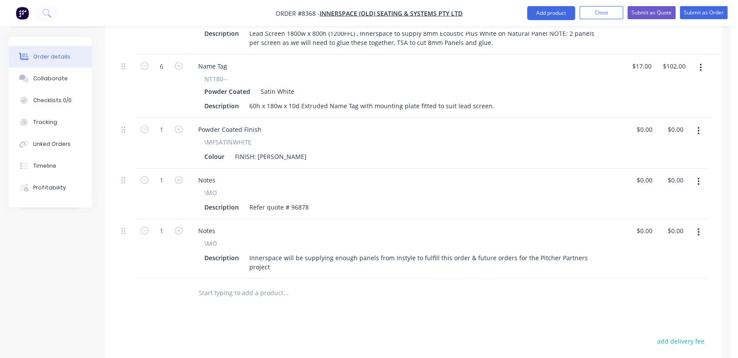
click at [404, 279] on div at bounding box center [345, 293] width 315 height 28
click at [265, 284] on input "text" at bounding box center [285, 292] width 175 height 17
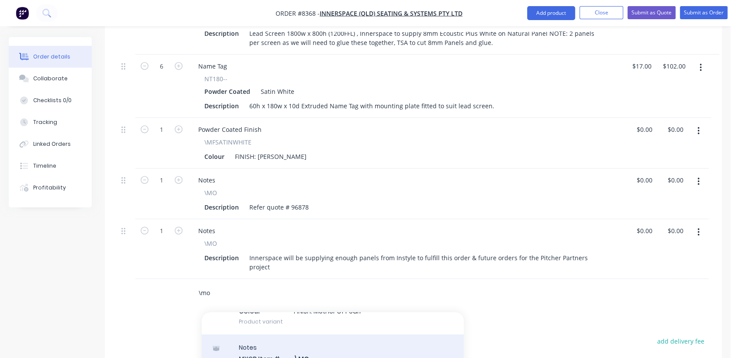
scroll to position [145, 0]
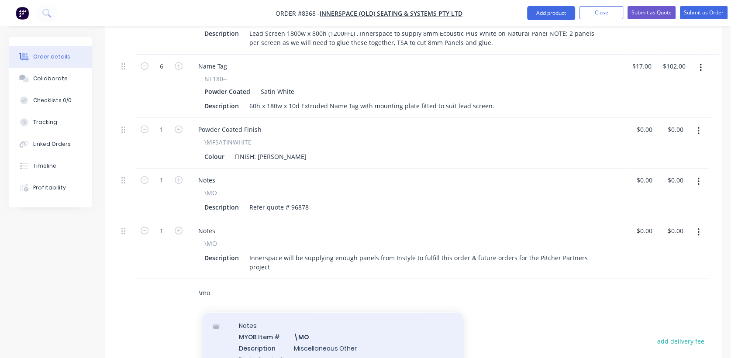
type input "\mo"
click at [316, 313] on div "Notes MYOB Item # \MO Description Miscellaneous Other Product variant" at bounding box center [333, 342] width 262 height 59
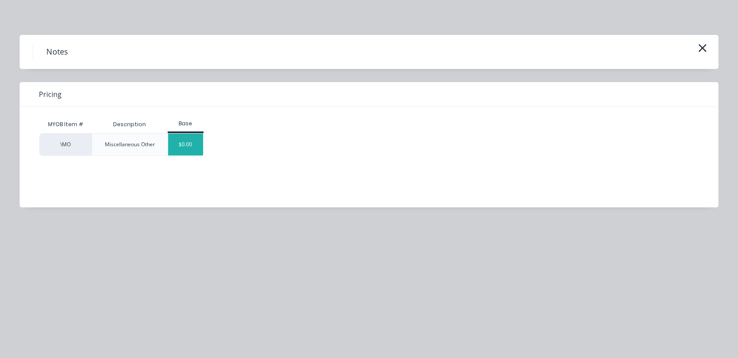
click at [185, 148] on div "$0.00" at bounding box center [185, 145] width 35 height 22
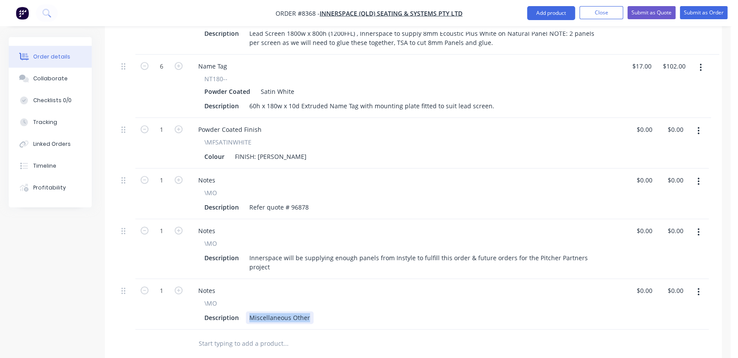
drag, startPoint x: 250, startPoint y: 282, endPoint x: 332, endPoint y: 290, distance: 82.6
click at [332, 290] on div "Notes \MO Description Miscellaneous Other" at bounding box center [406, 304] width 437 height 51
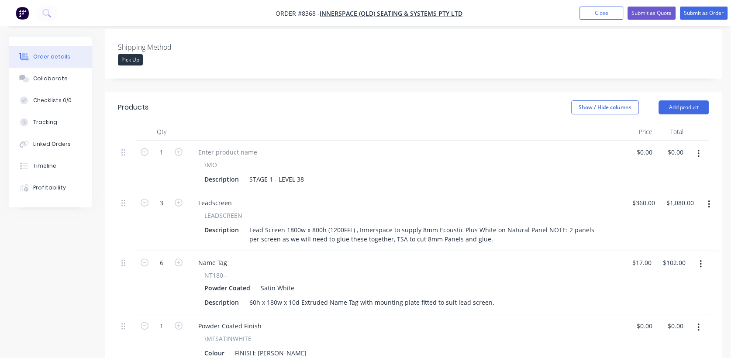
scroll to position [218, 0]
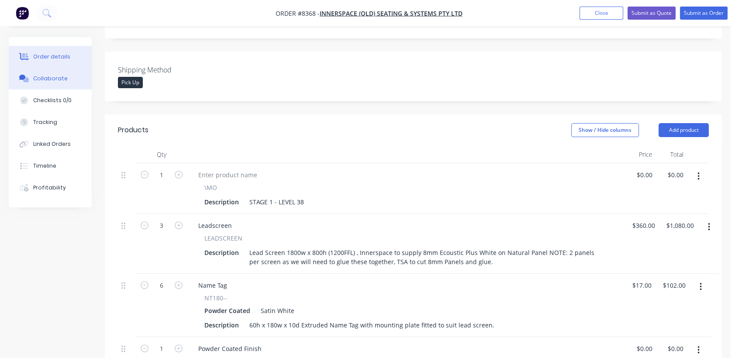
type input "$0.00"
click at [69, 80] on button "Collaborate" at bounding box center [50, 79] width 83 height 22
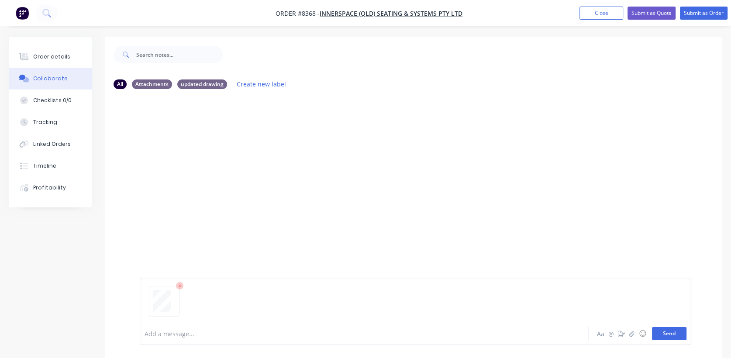
click at [664, 336] on button "Send" at bounding box center [669, 333] width 35 height 13
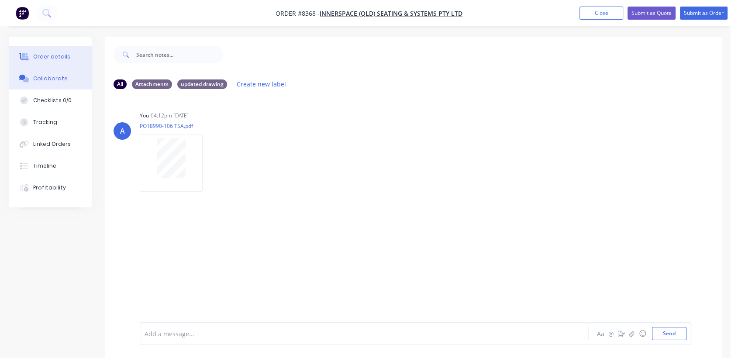
click at [65, 57] on div "Order details" at bounding box center [51, 57] width 37 height 8
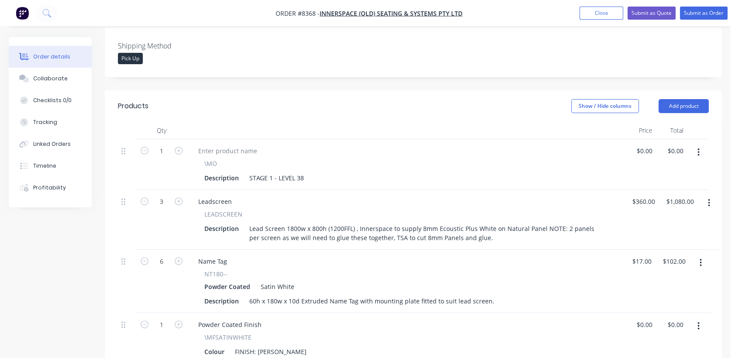
scroll to position [242, 0]
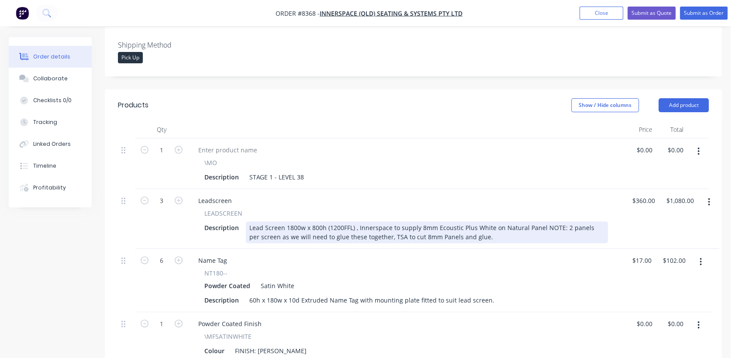
click at [353, 222] on div "Lead Screen 1800w x 800h (1200FFL) , Innerspace to supply 8mm Ecoustic Plus Whi…" at bounding box center [427, 233] width 362 height 22
type input "$360.00"
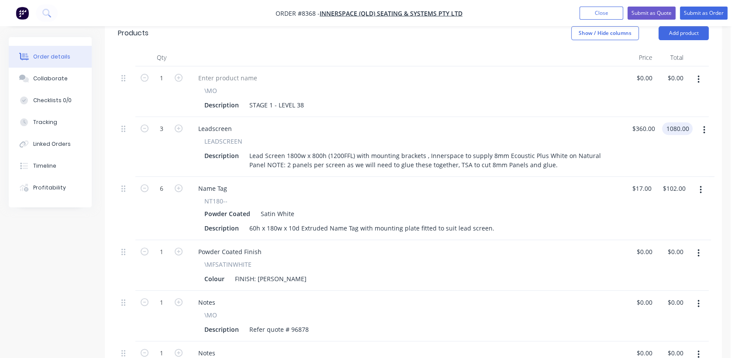
scroll to position [72, 0]
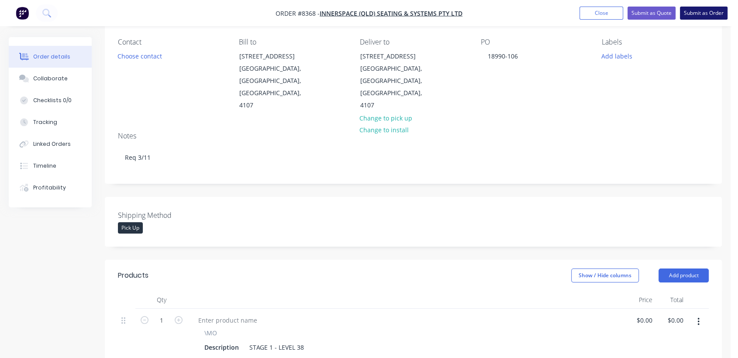
type input "$1,080.00"
click at [698, 12] on button "Submit as Order" at bounding box center [704, 13] width 48 height 13
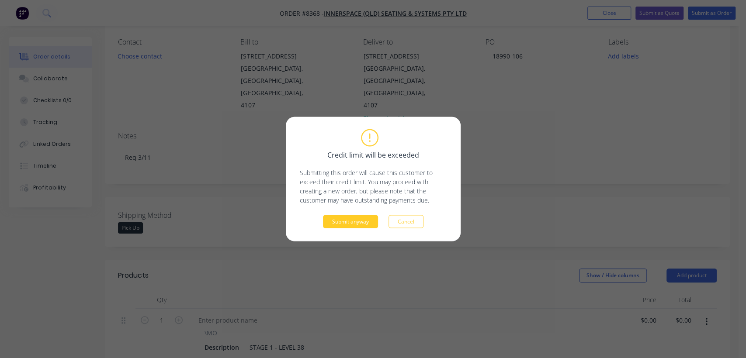
click at [360, 224] on button "Submit anyway" at bounding box center [350, 221] width 55 height 13
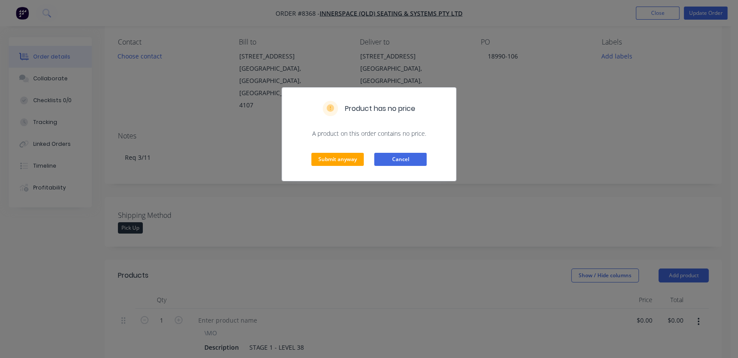
click at [396, 163] on button "Cancel" at bounding box center [400, 159] width 52 height 13
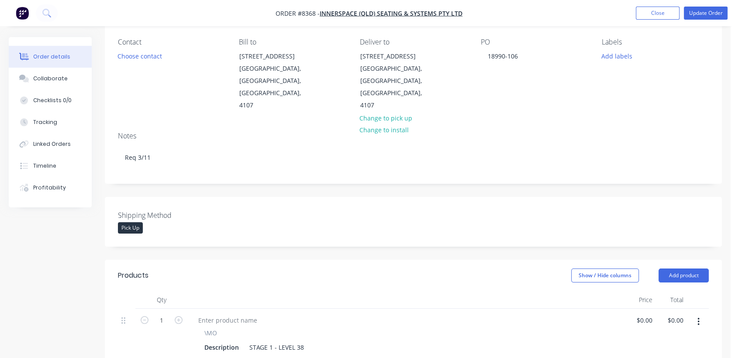
click at [141, 210] on div "Shipping Method Pick Up" at bounding box center [172, 222] width 109 height 24
click at [136, 222] on div "Pick Up" at bounding box center [130, 227] width 25 height 11
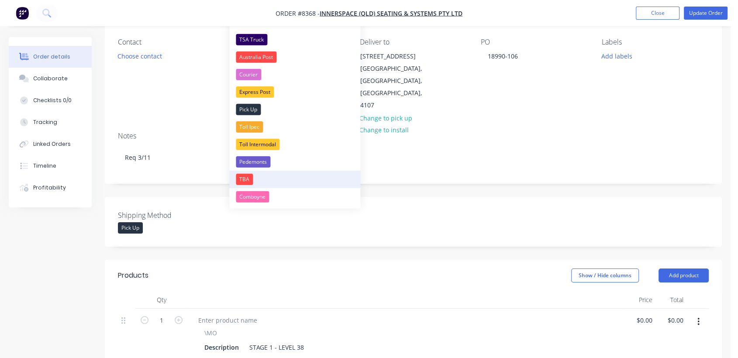
click at [245, 175] on div "TBA" at bounding box center [244, 179] width 17 height 11
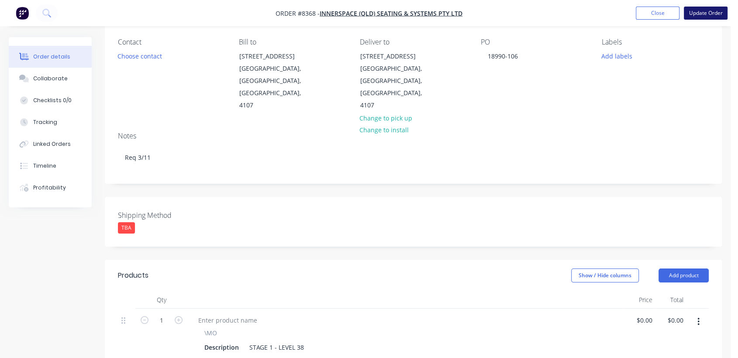
click at [699, 11] on button "Update Order" at bounding box center [706, 13] width 44 height 13
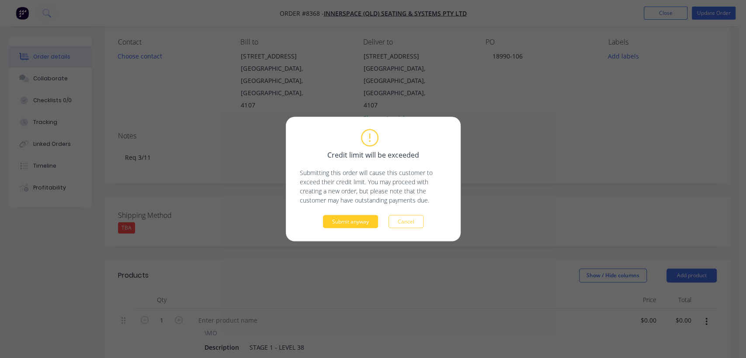
click at [357, 220] on button "Submit anyway" at bounding box center [350, 221] width 55 height 13
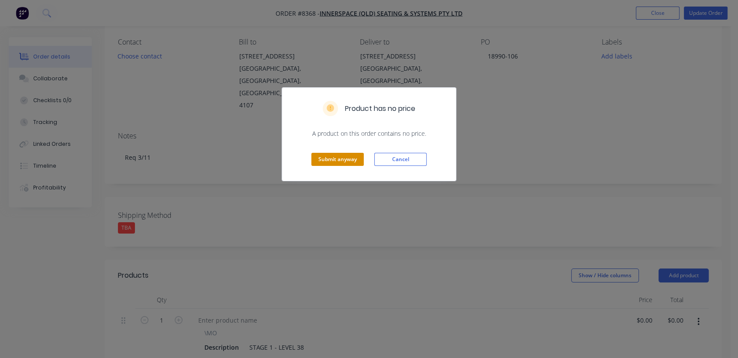
click at [342, 160] on button "Submit anyway" at bounding box center [338, 159] width 52 height 13
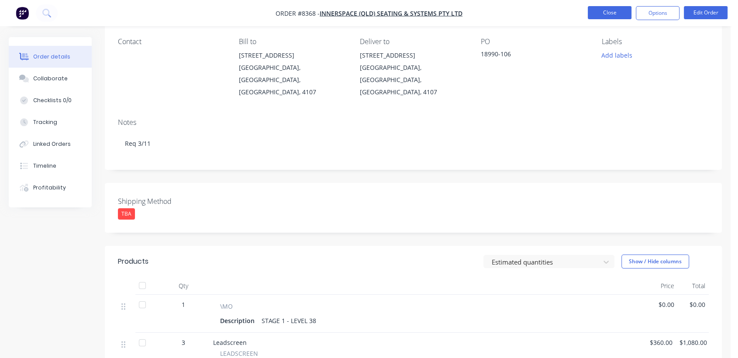
click at [610, 11] on button "Close" at bounding box center [610, 12] width 44 height 13
